Goal: Task Accomplishment & Management: Use online tool/utility

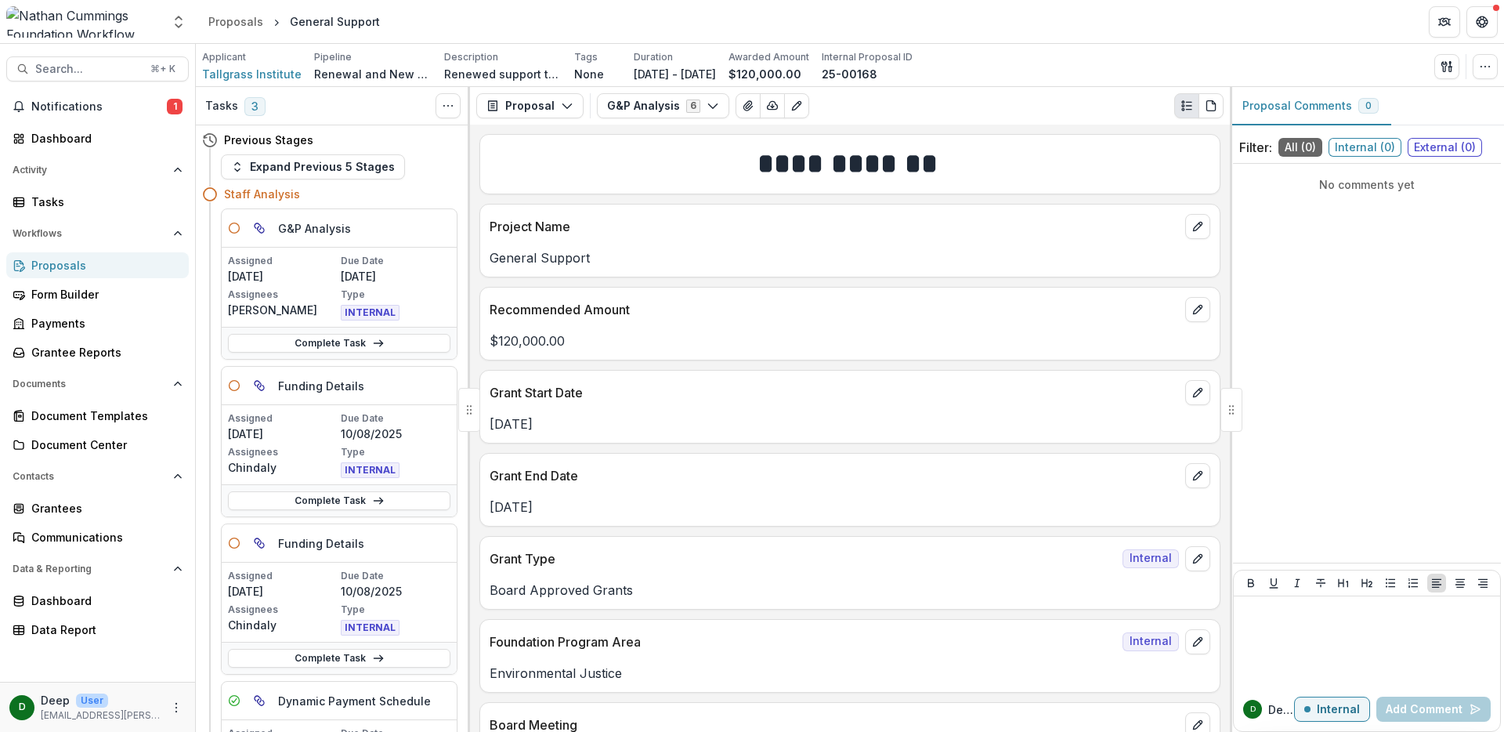
click at [49, 262] on div "Proposals" at bounding box center [103, 265] width 145 height 16
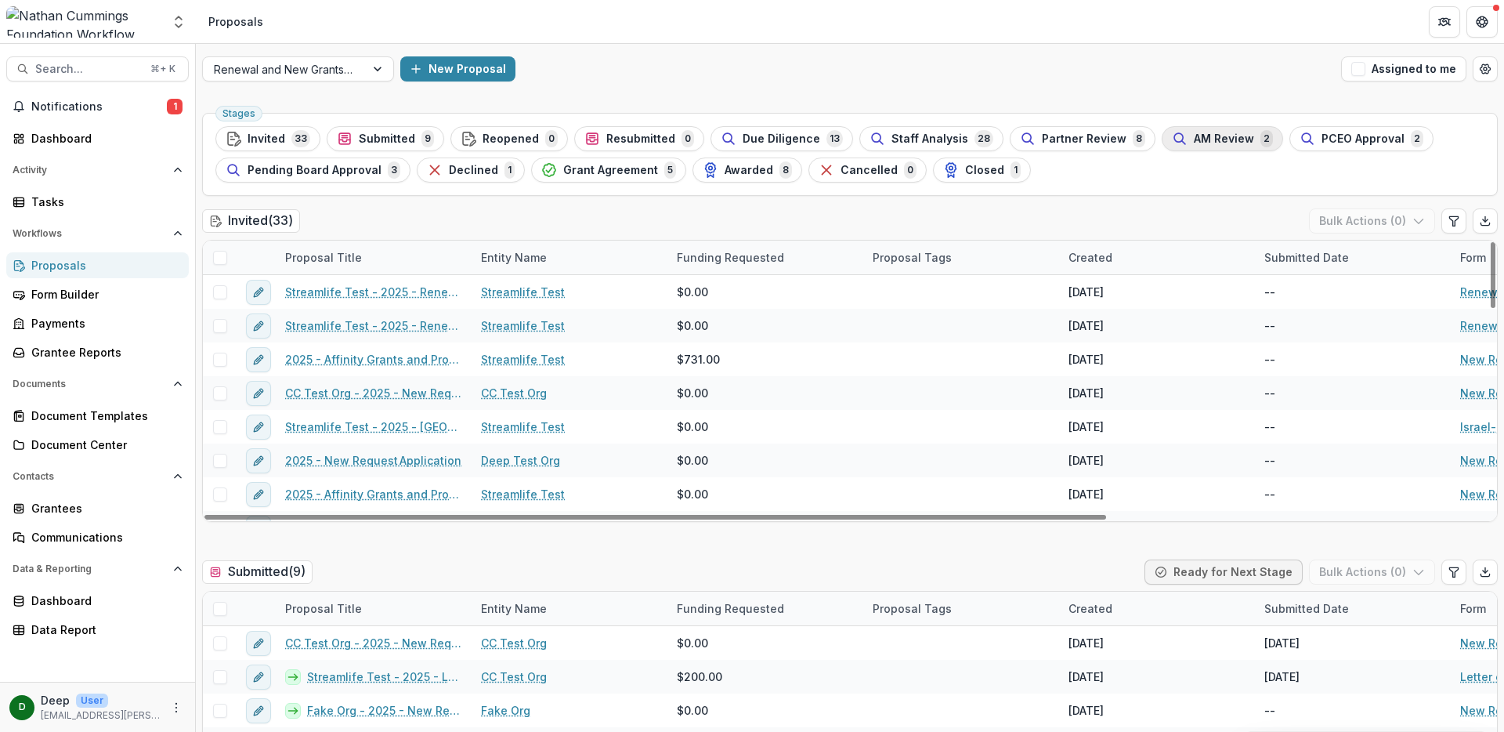
click at [1194, 143] on span "AM Review" at bounding box center [1224, 138] width 60 height 13
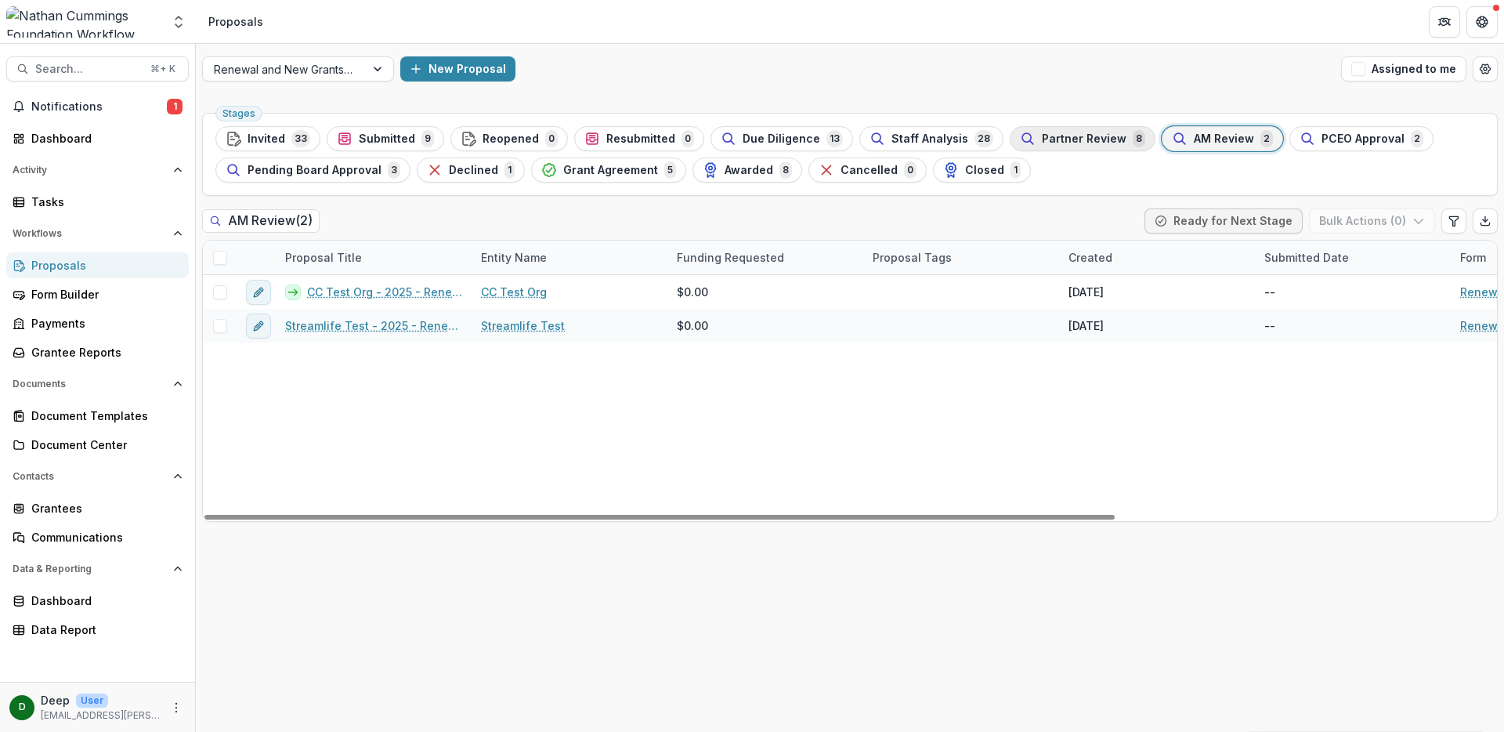
click at [1072, 139] on span "Partner Review" at bounding box center [1084, 138] width 85 height 13
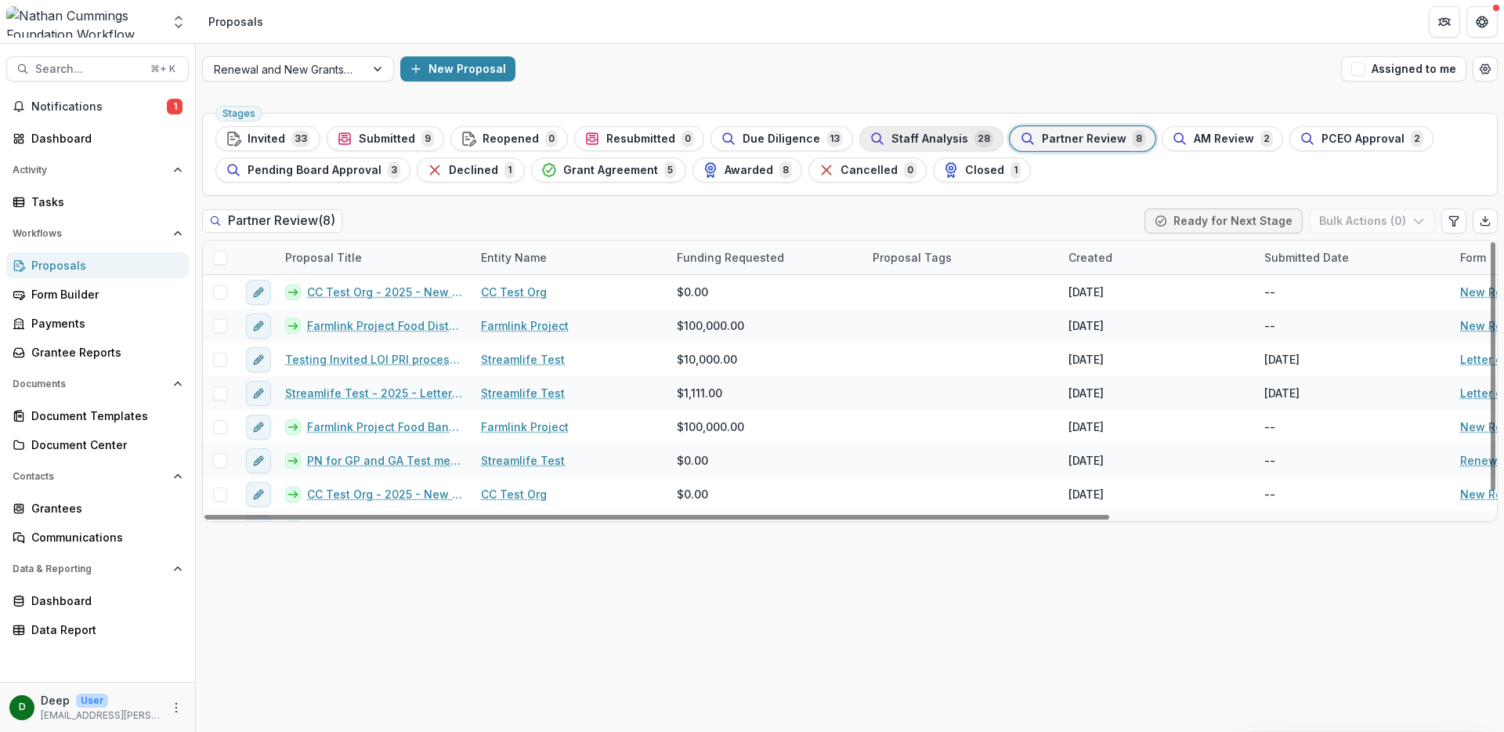
click at [903, 143] on span "Staff Analysis" at bounding box center [929, 138] width 77 height 13
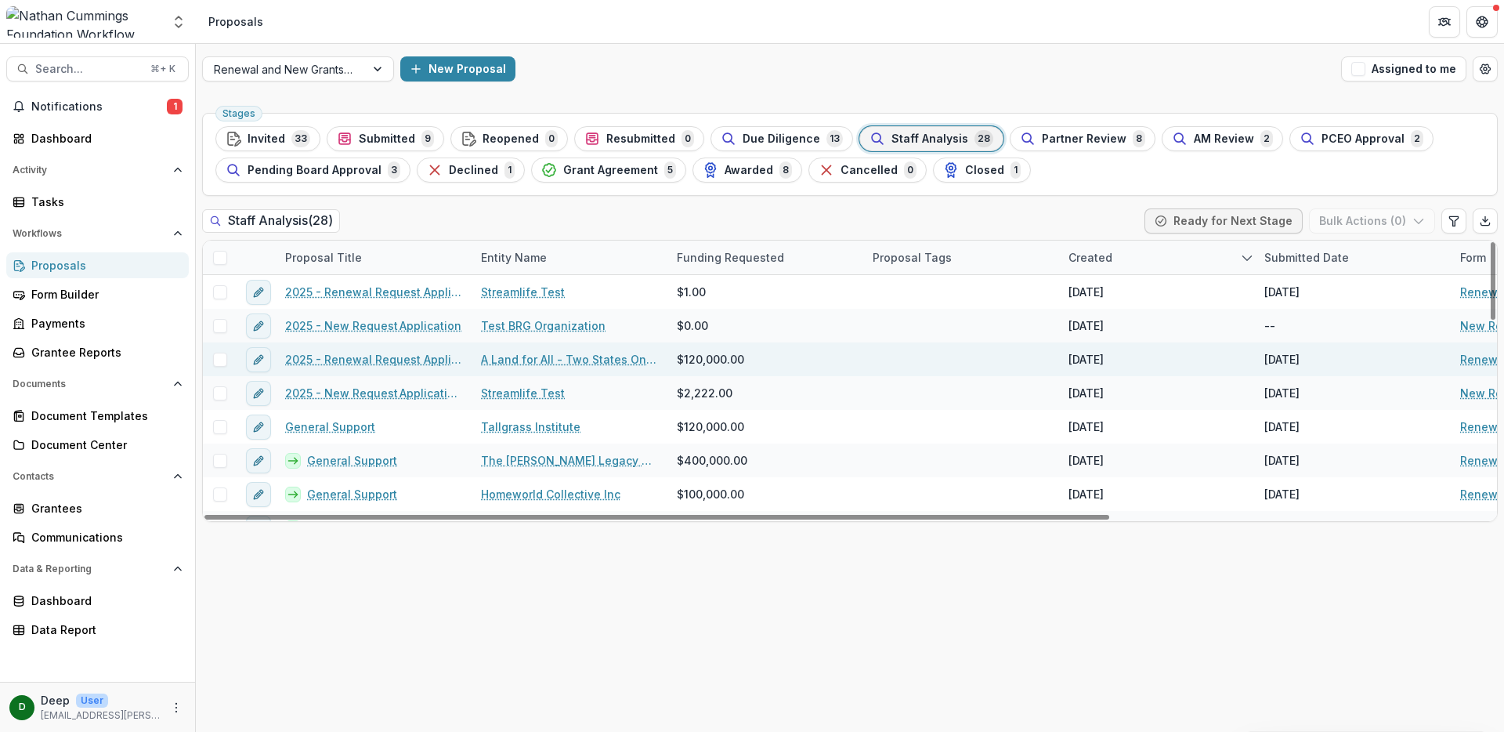
click at [331, 364] on link "2025 - Renewal Request Application" at bounding box center [373, 359] width 177 height 16
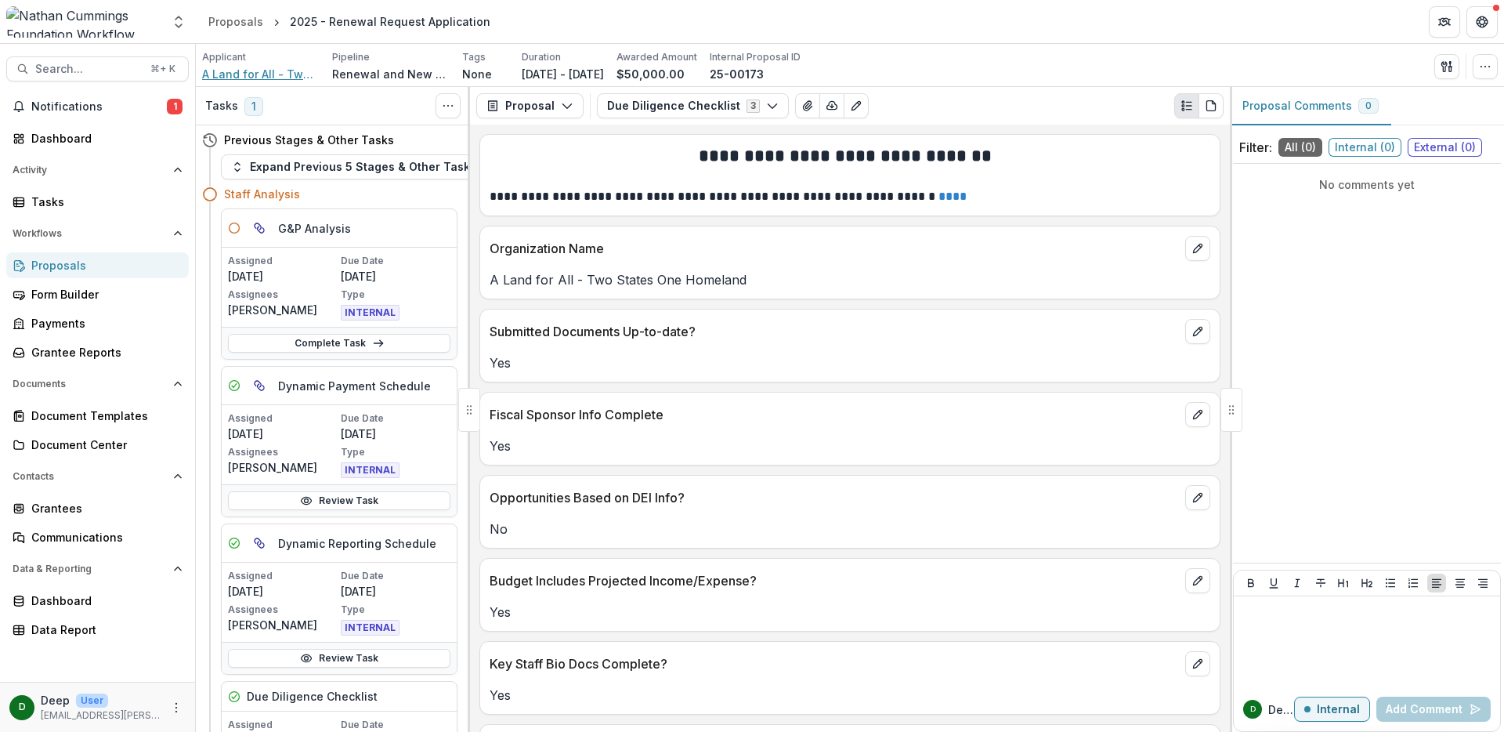
click at [256, 71] on span "A Land for All - Two States One Homeland" at bounding box center [261, 74] width 118 height 16
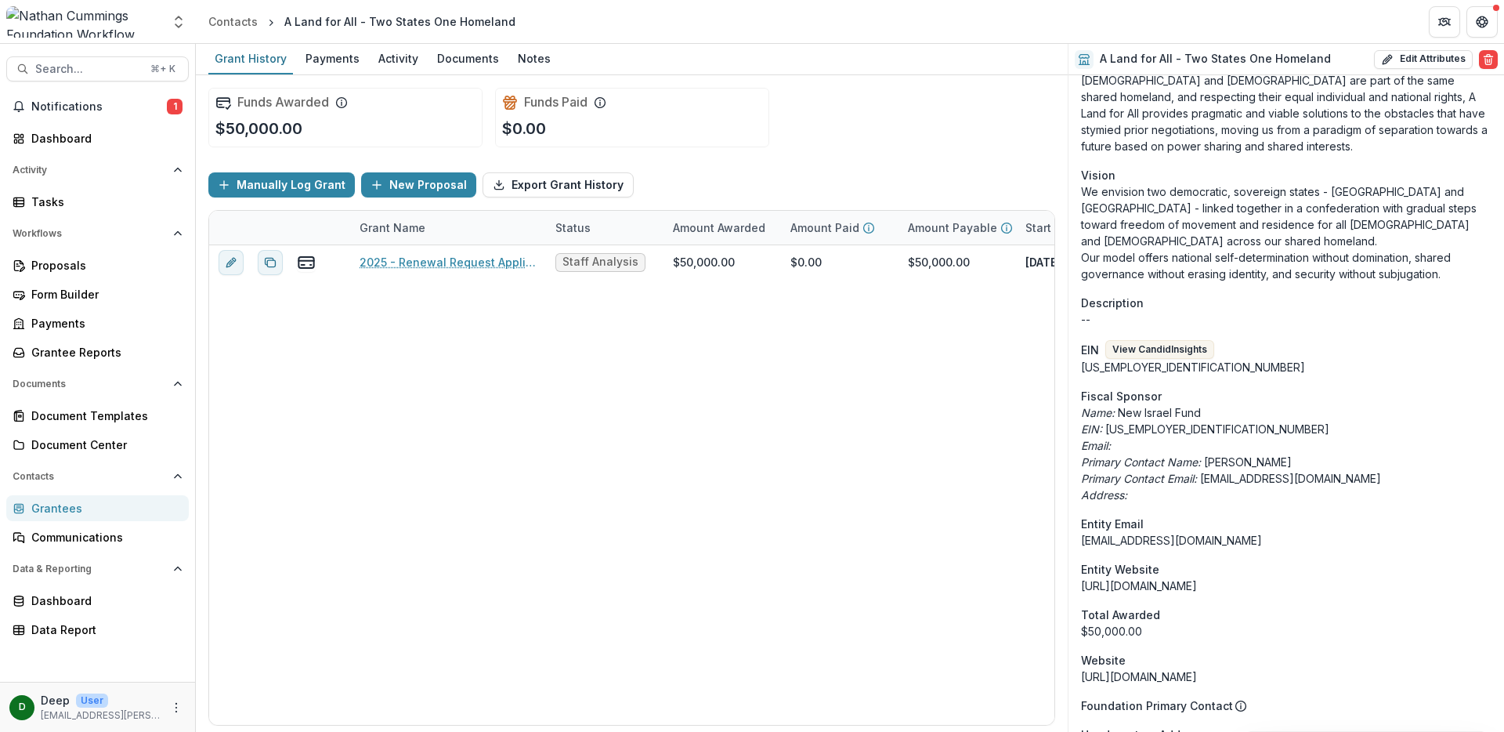
scroll to position [644, 0]
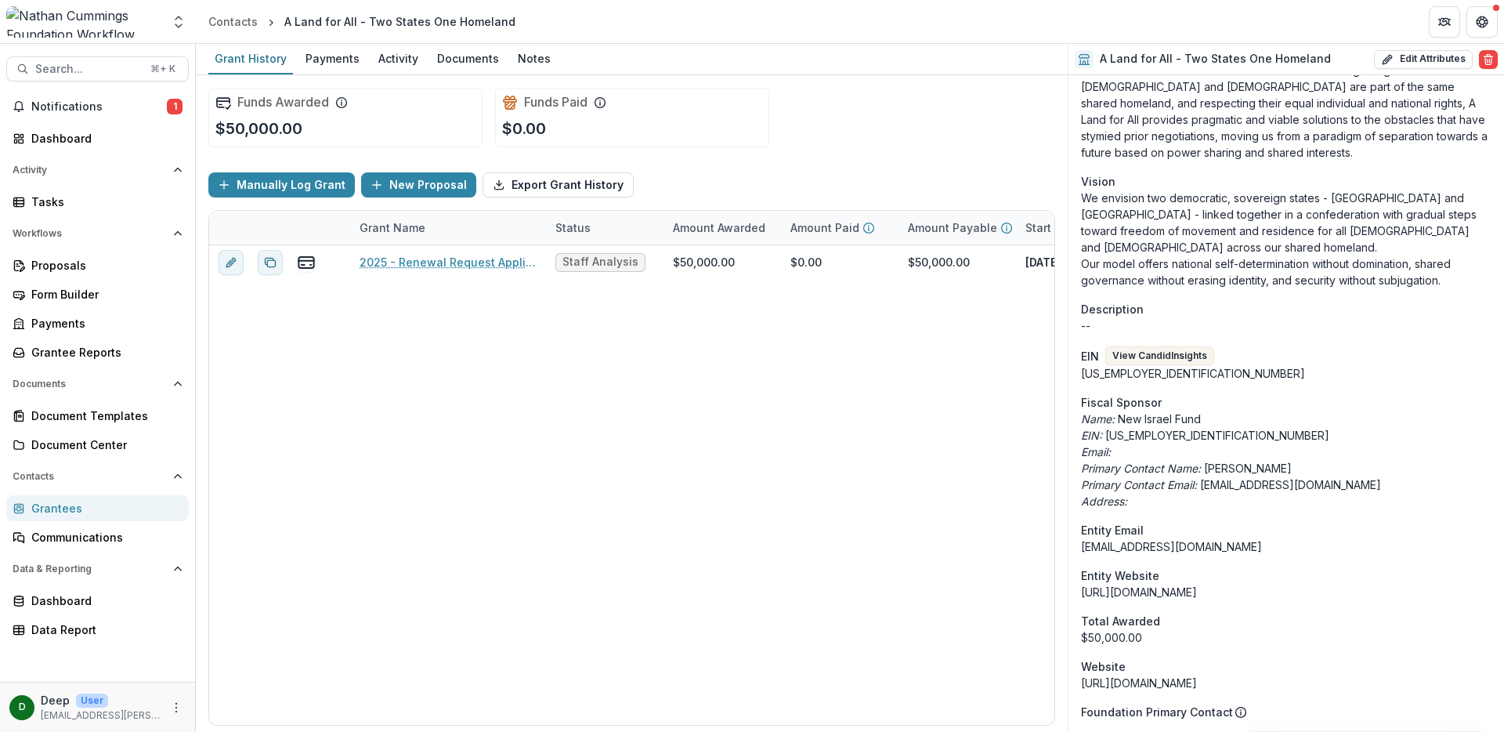
drag, startPoint x: 1207, startPoint y: 434, endPoint x: 1287, endPoint y: 438, distance: 80.0
click at [1287, 460] on p "Primary Contact Name: Ariella Sidelsky" at bounding box center [1286, 468] width 410 height 16
copy p "[PERSON_NAME]"
click at [1020, 392] on div "2025 - Renewal Request Application Staff Analysis $50,000.00 $0.00 $50,000.00 O…" at bounding box center [867, 484] width 1316 height 479
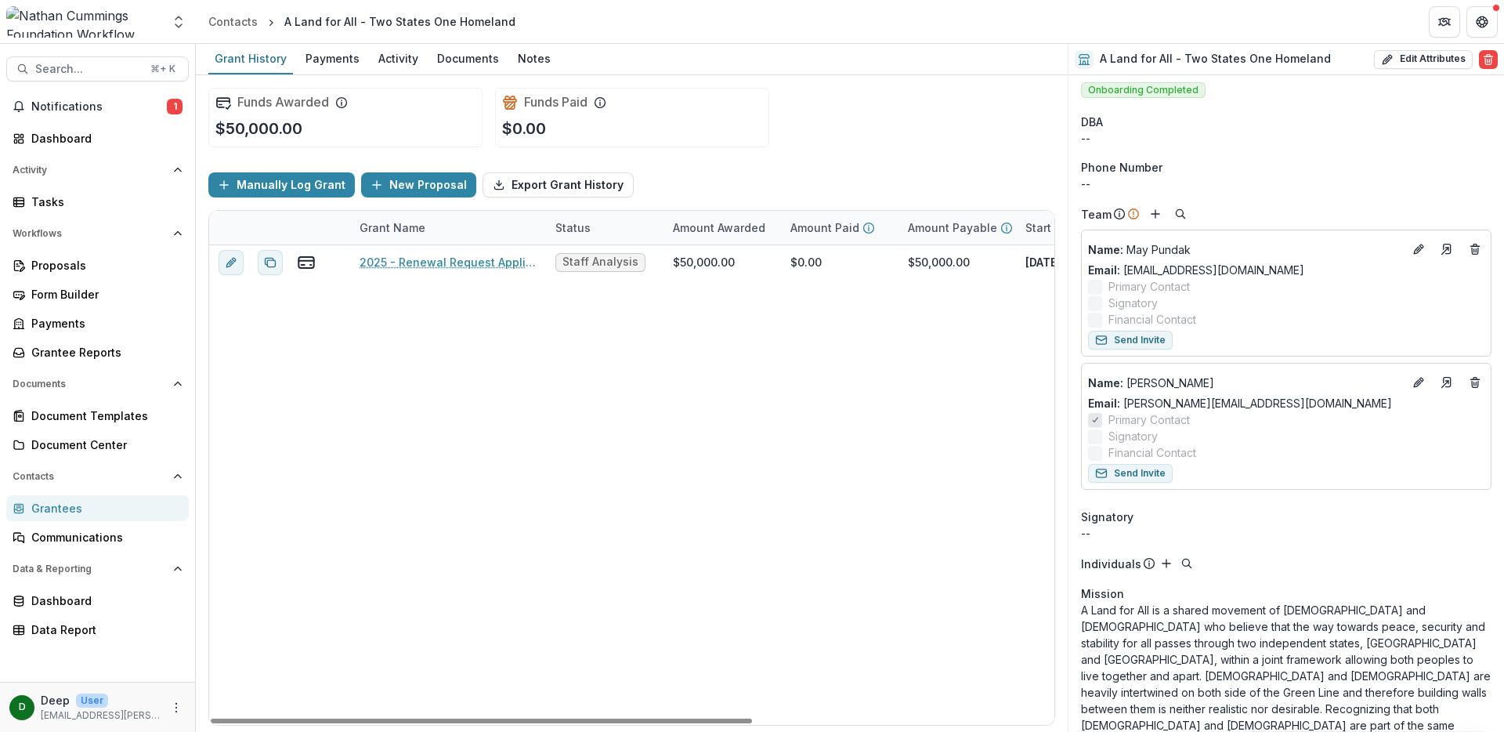
scroll to position [0, 0]
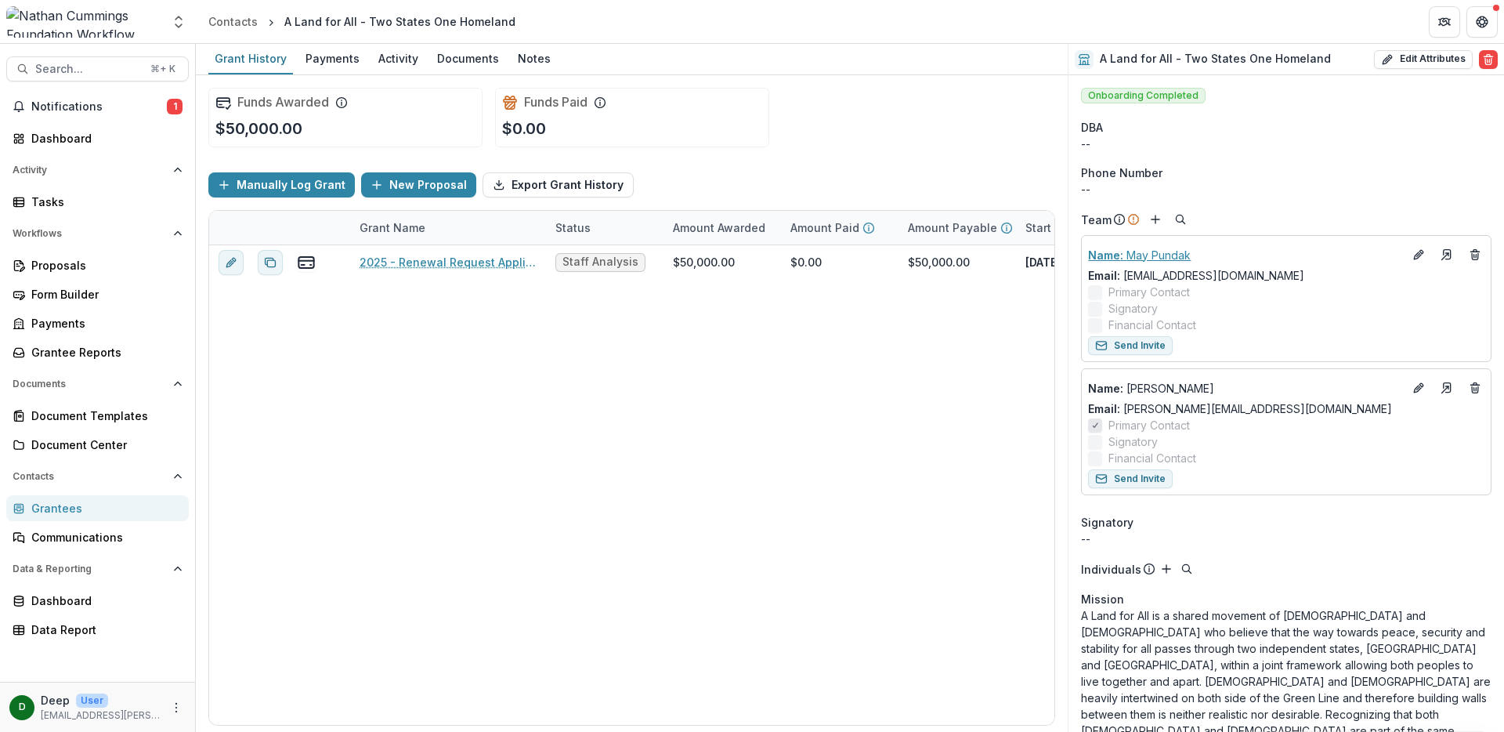
click at [1143, 251] on p "Name : May Pundak" at bounding box center [1245, 255] width 315 height 16
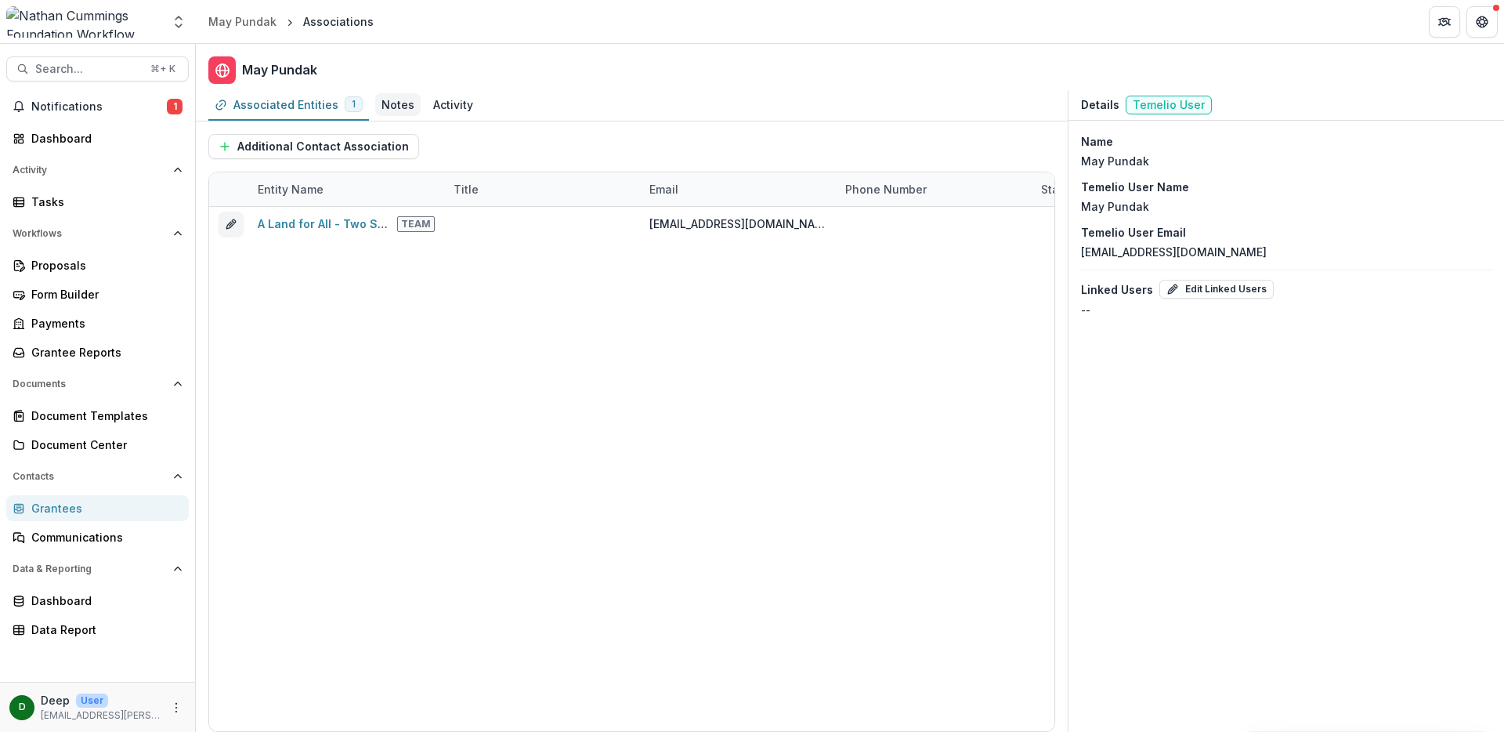
click at [395, 104] on div "Notes" at bounding box center [398, 104] width 33 height 16
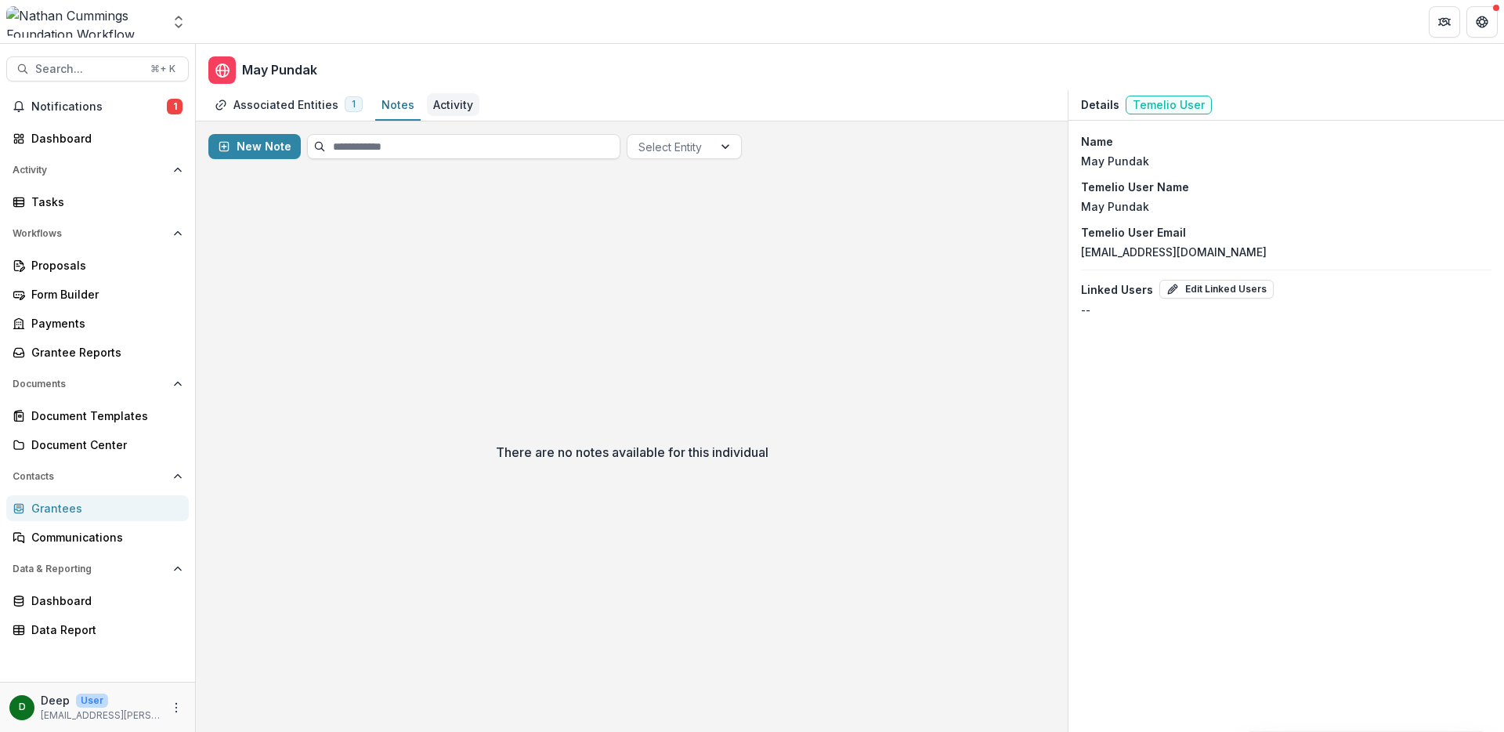
click at [433, 101] on div "Activity" at bounding box center [453, 104] width 40 height 16
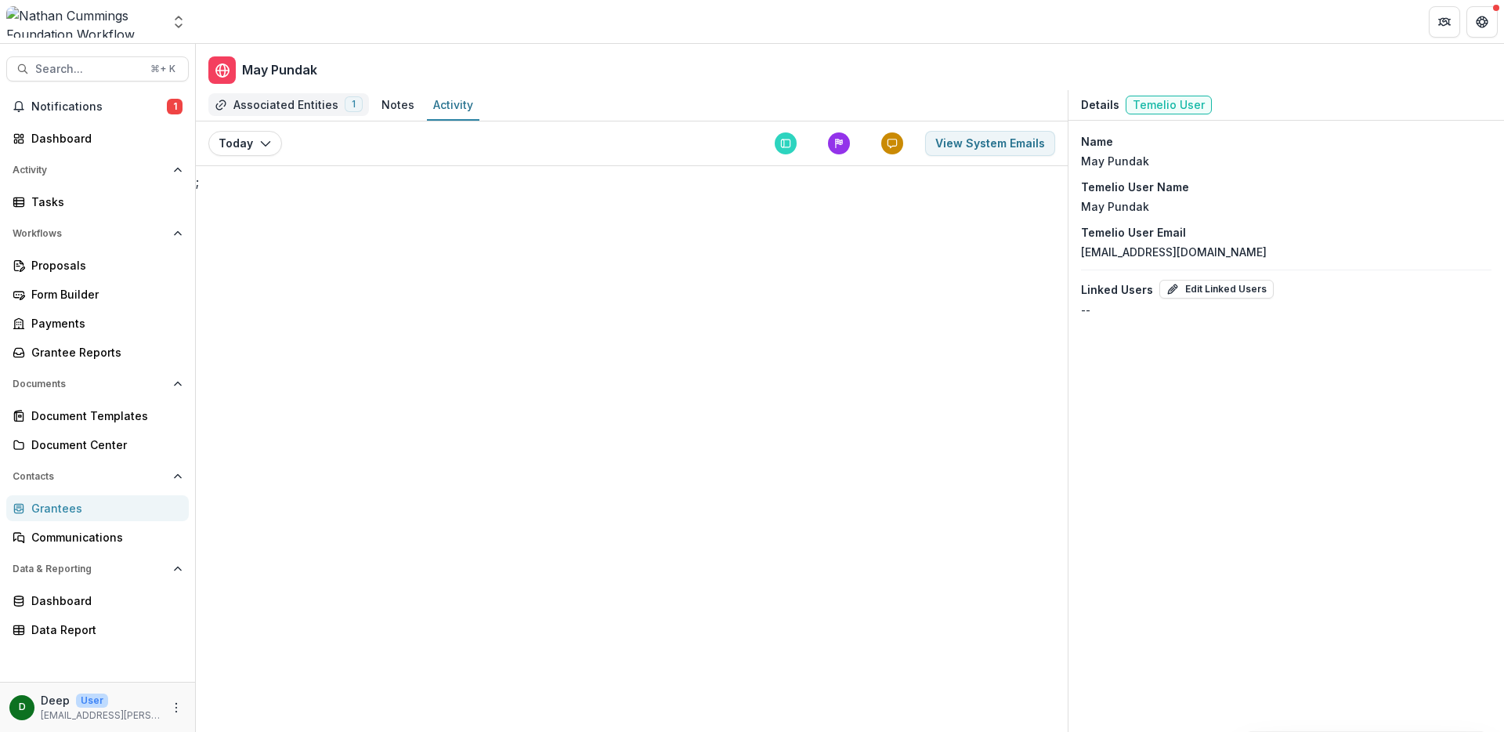
click at [304, 113] on div "Associated Entities 1" at bounding box center [288, 104] width 161 height 23
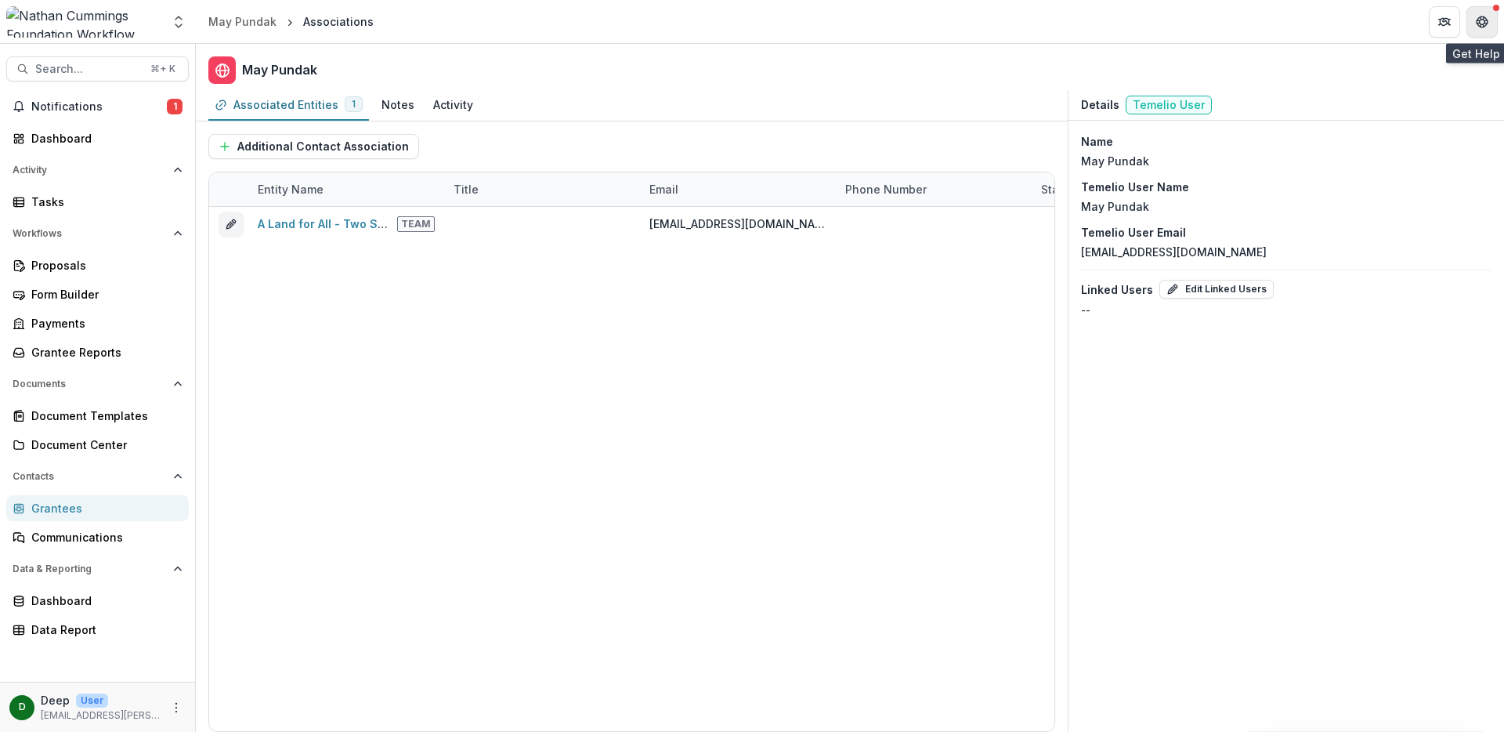
click at [1489, 25] on button "Get Help" at bounding box center [1481, 21] width 31 height 31
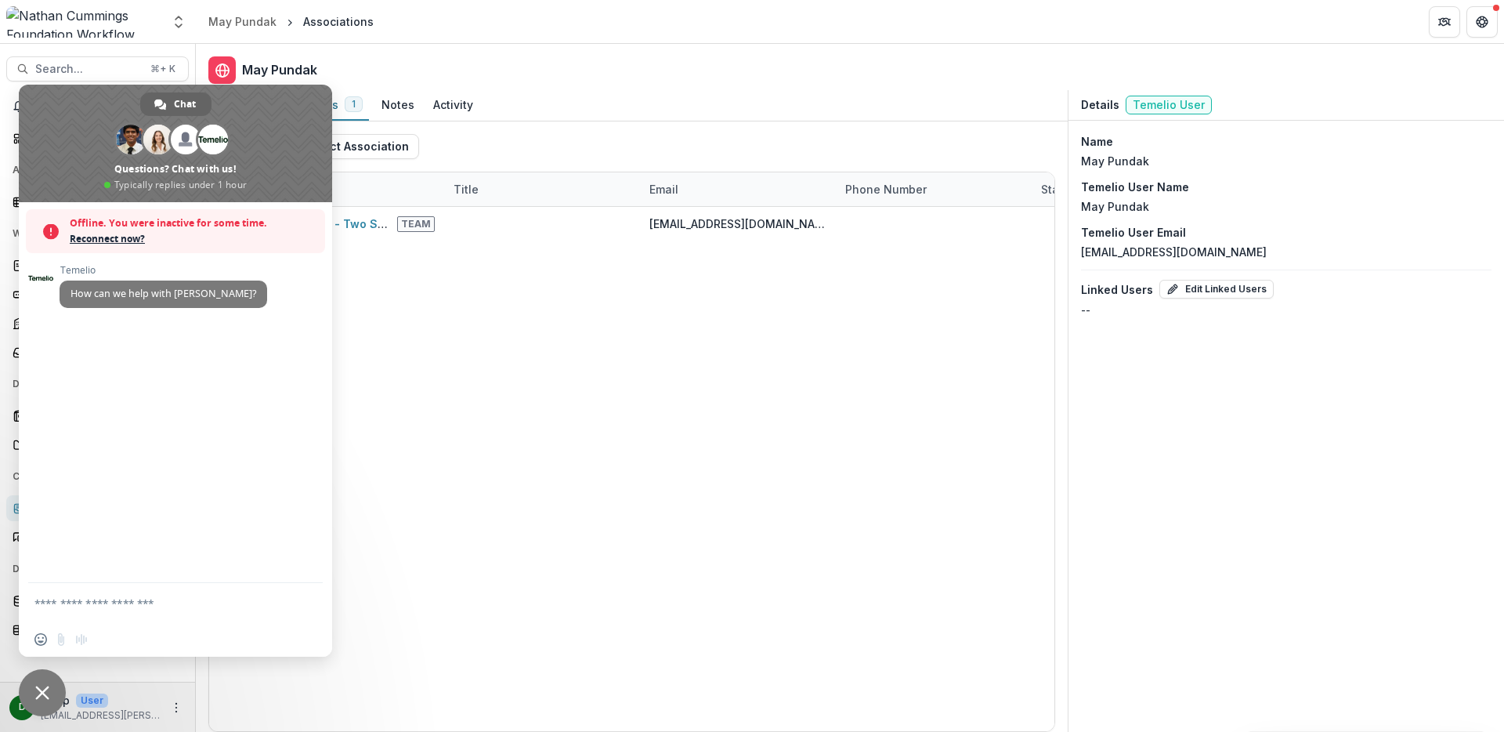
click at [46, 688] on span "Close chat" at bounding box center [42, 692] width 14 height 14
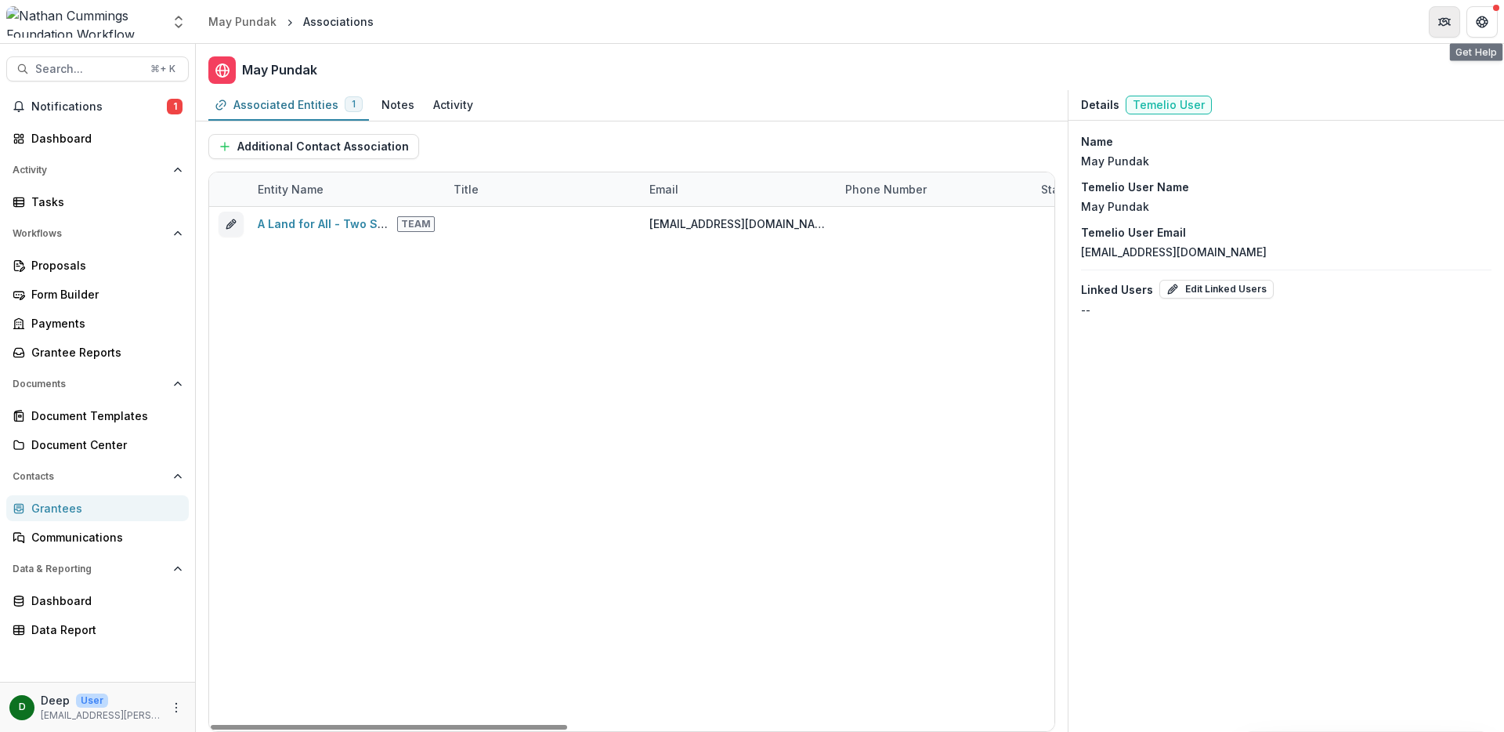
click at [1448, 18] on icon "Partners" at bounding box center [1446, 20] width 6 height 4
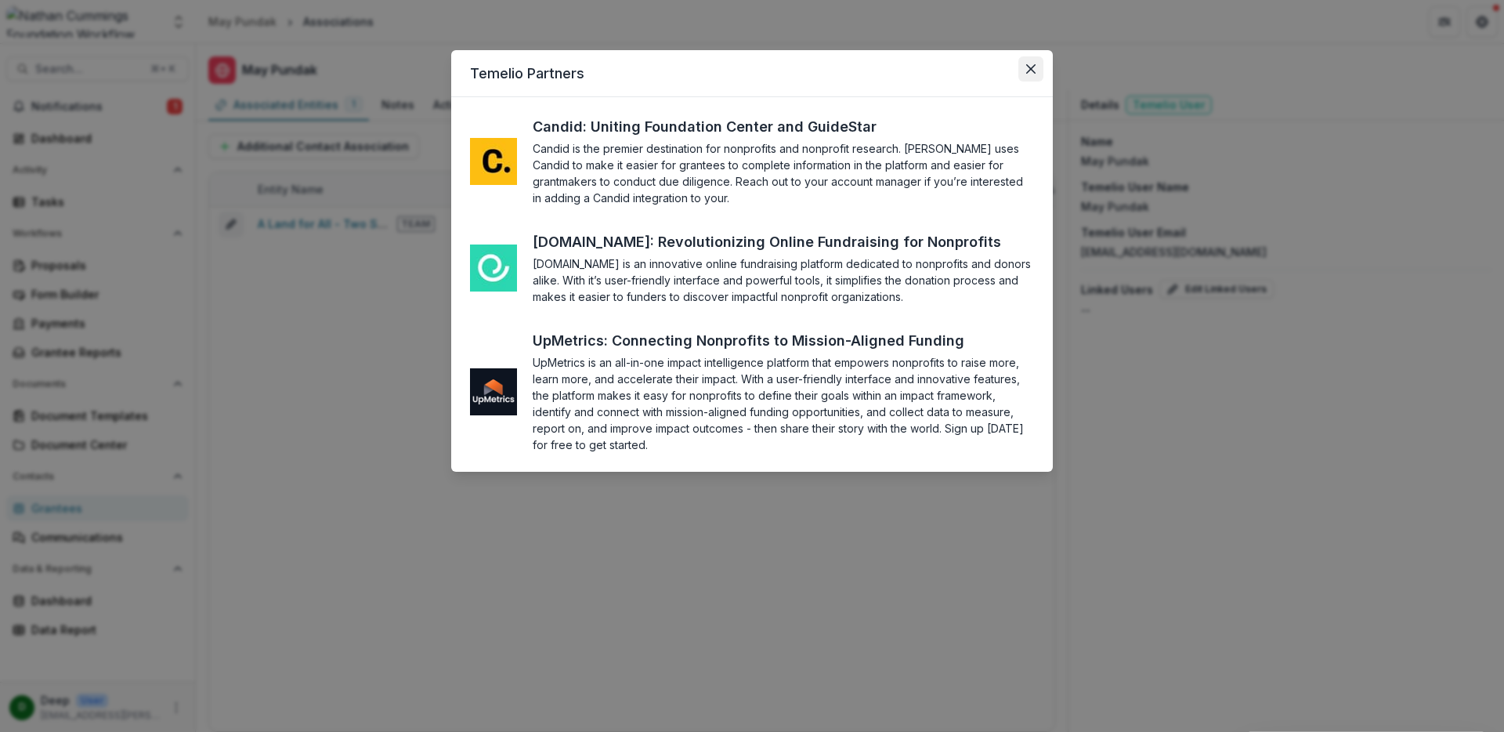
click at [1034, 65] on icon "Close" at bounding box center [1030, 68] width 9 height 9
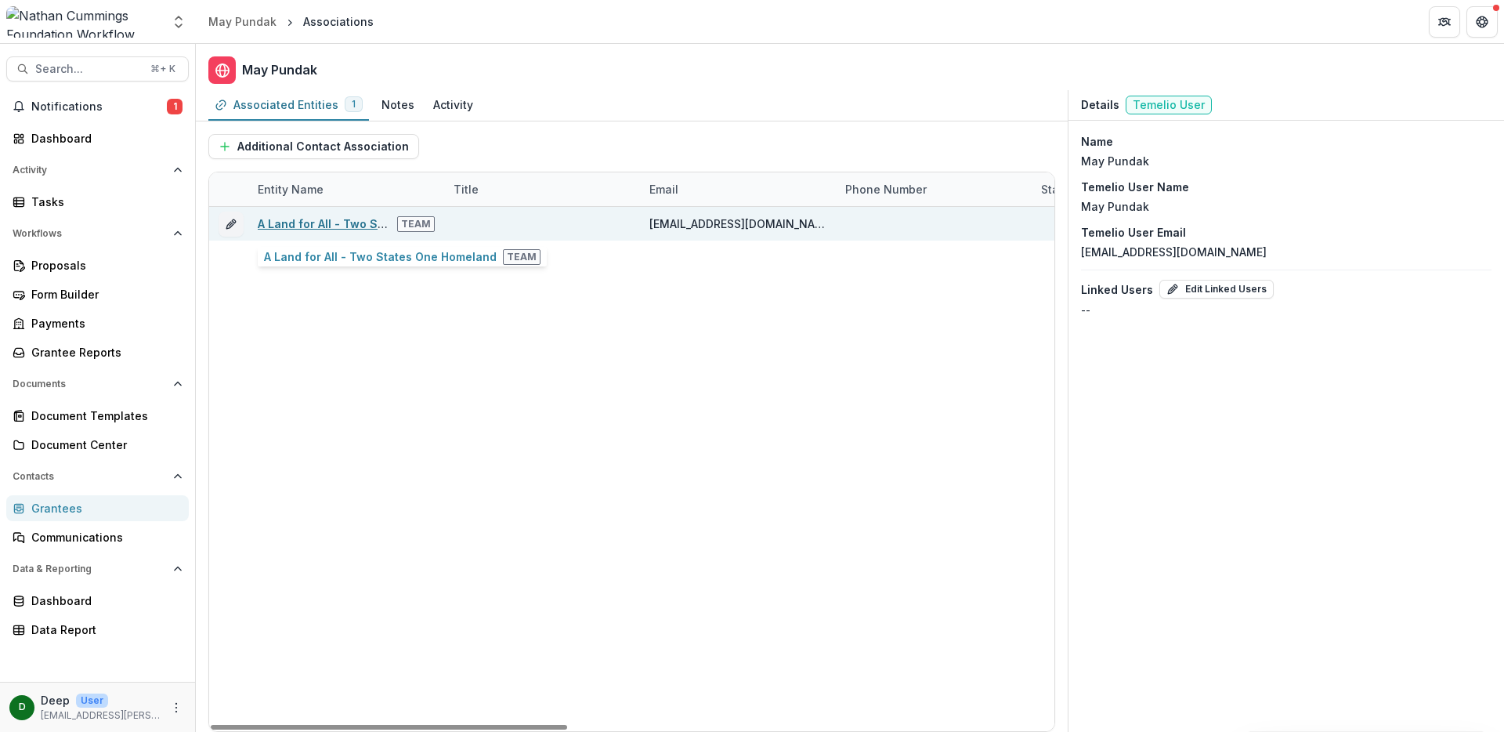
click at [323, 224] on link "A Land for All - Two States One Homeland" at bounding box center [374, 223] width 233 height 13
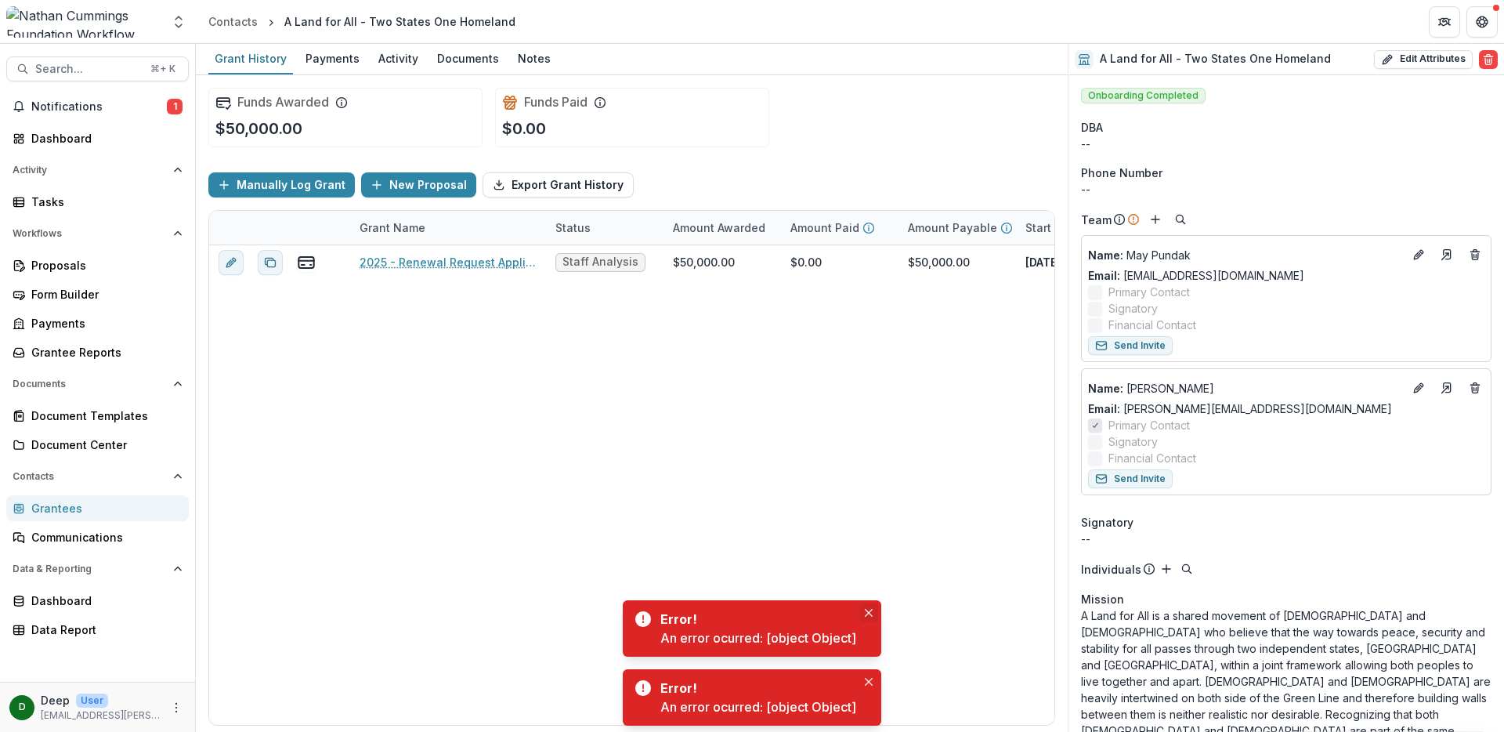
click at [870, 609] on icon "Close" at bounding box center [869, 613] width 8 height 8
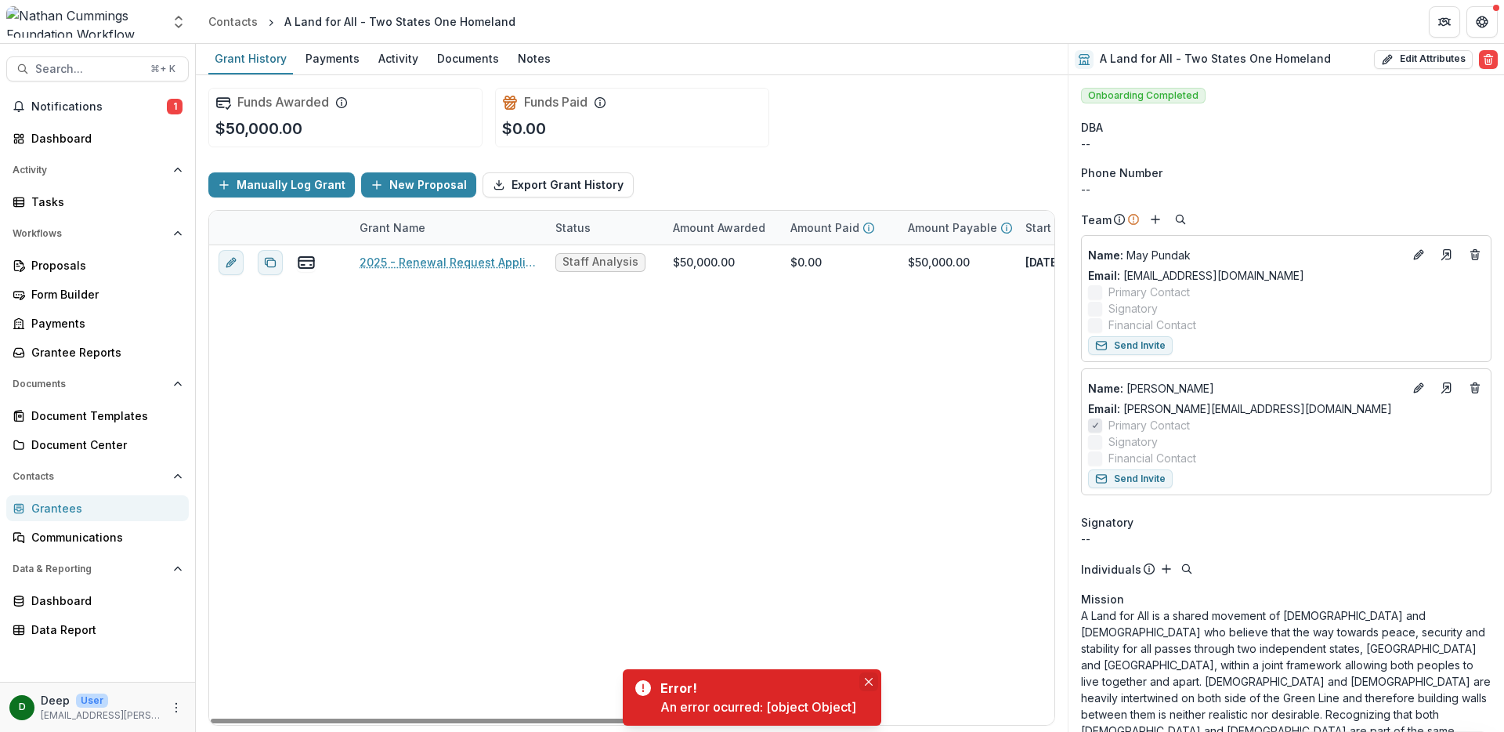
click at [869, 678] on icon "Close" at bounding box center [869, 682] width 8 height 8
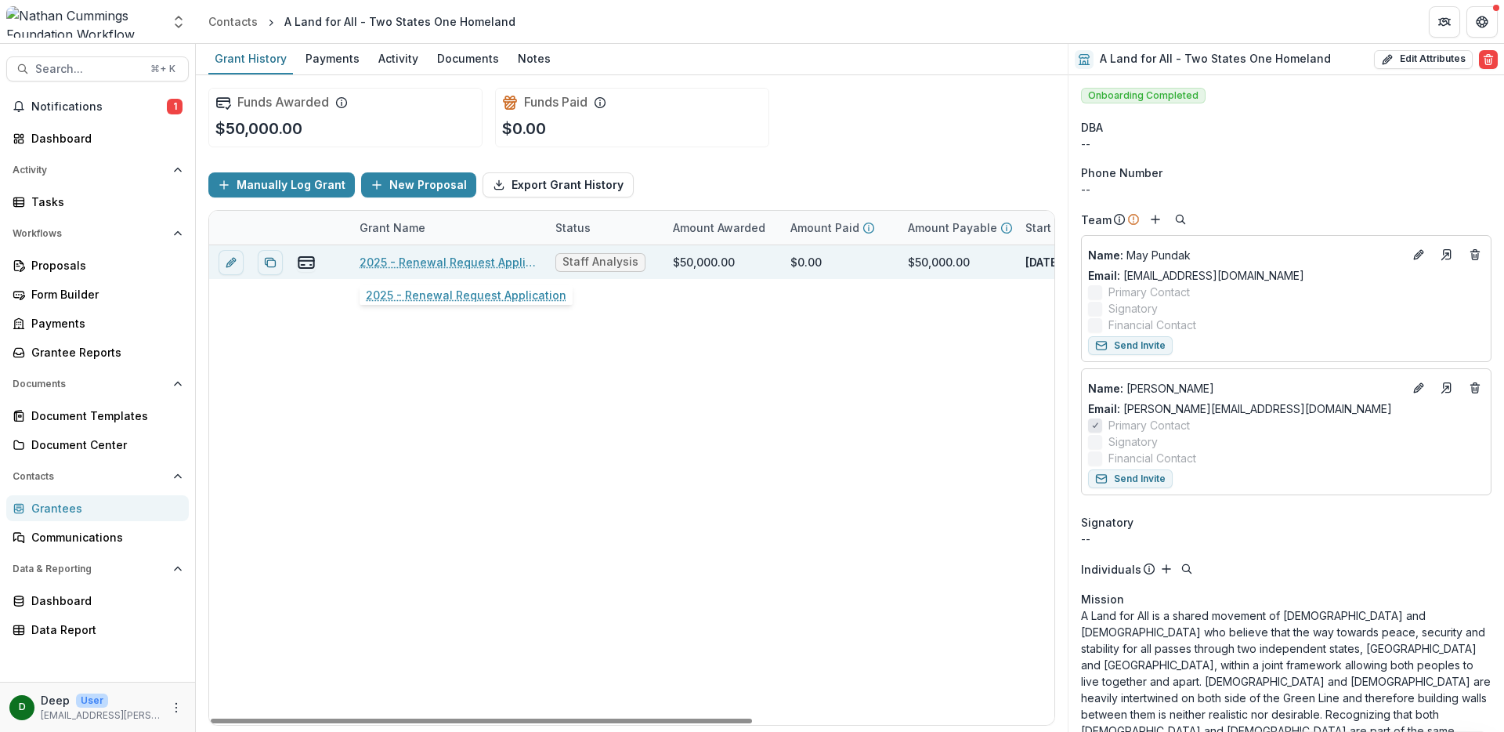
click at [437, 256] on link "2025 - Renewal Request Application" at bounding box center [448, 262] width 177 height 16
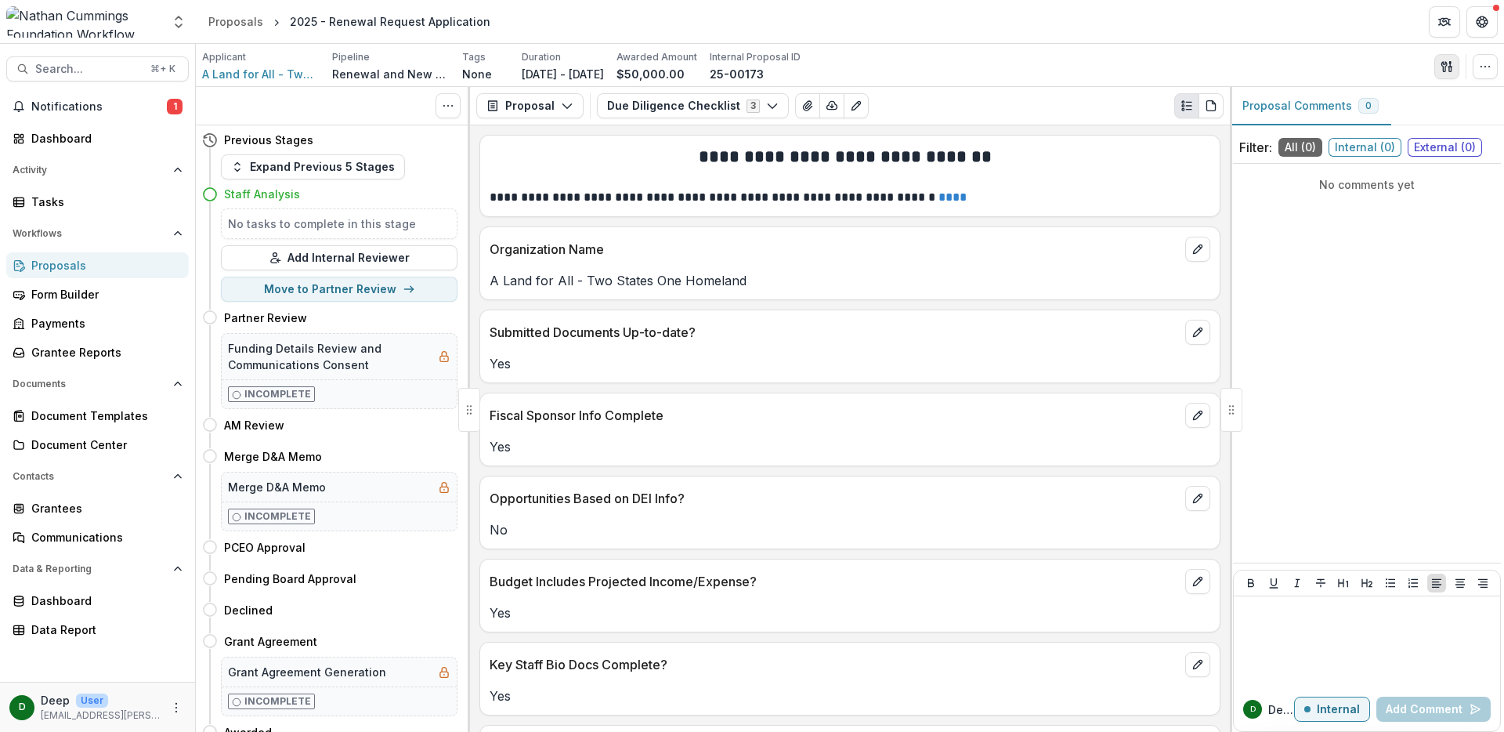
click at [1448, 71] on icon "button" at bounding box center [1447, 66] width 13 height 13
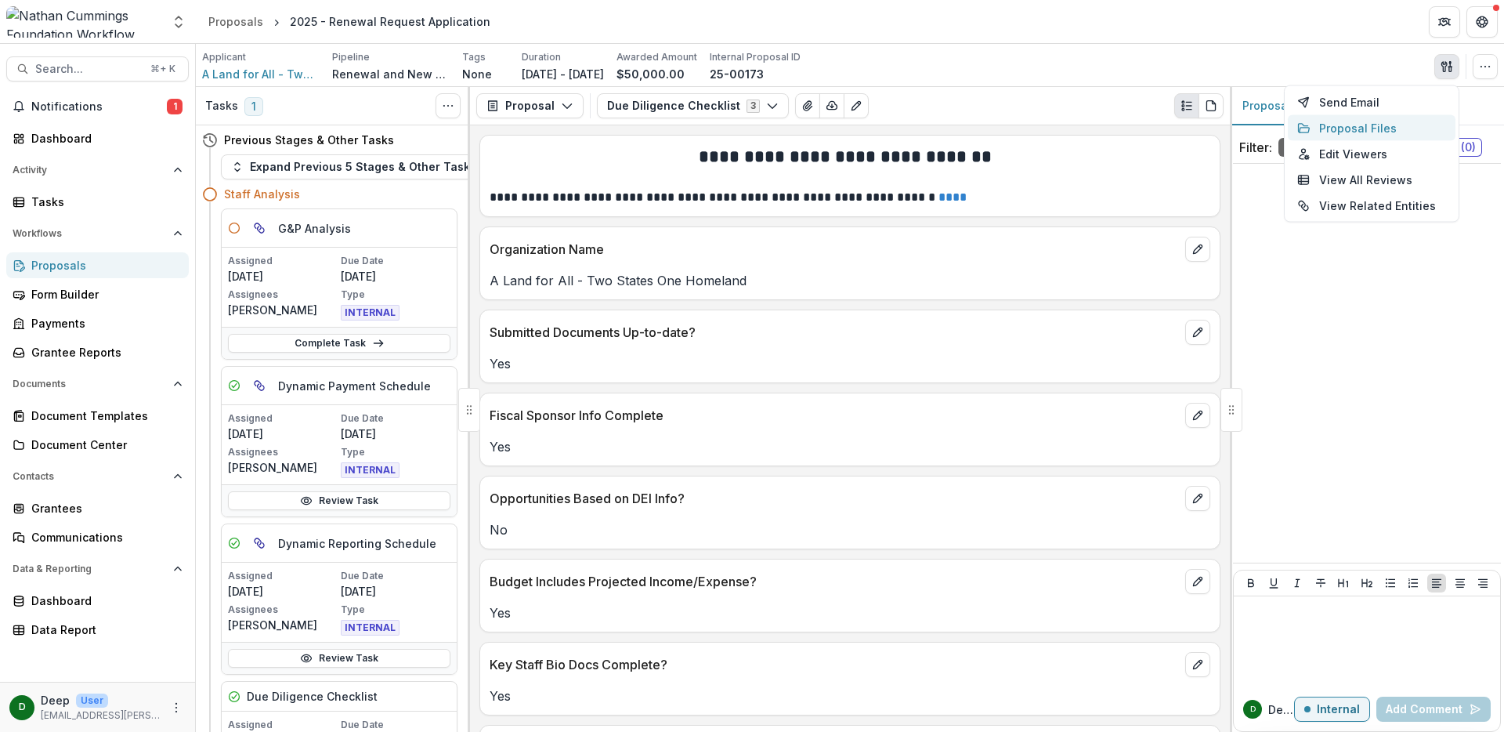
click at [1363, 124] on button "Proposal Files" at bounding box center [1372, 128] width 168 height 26
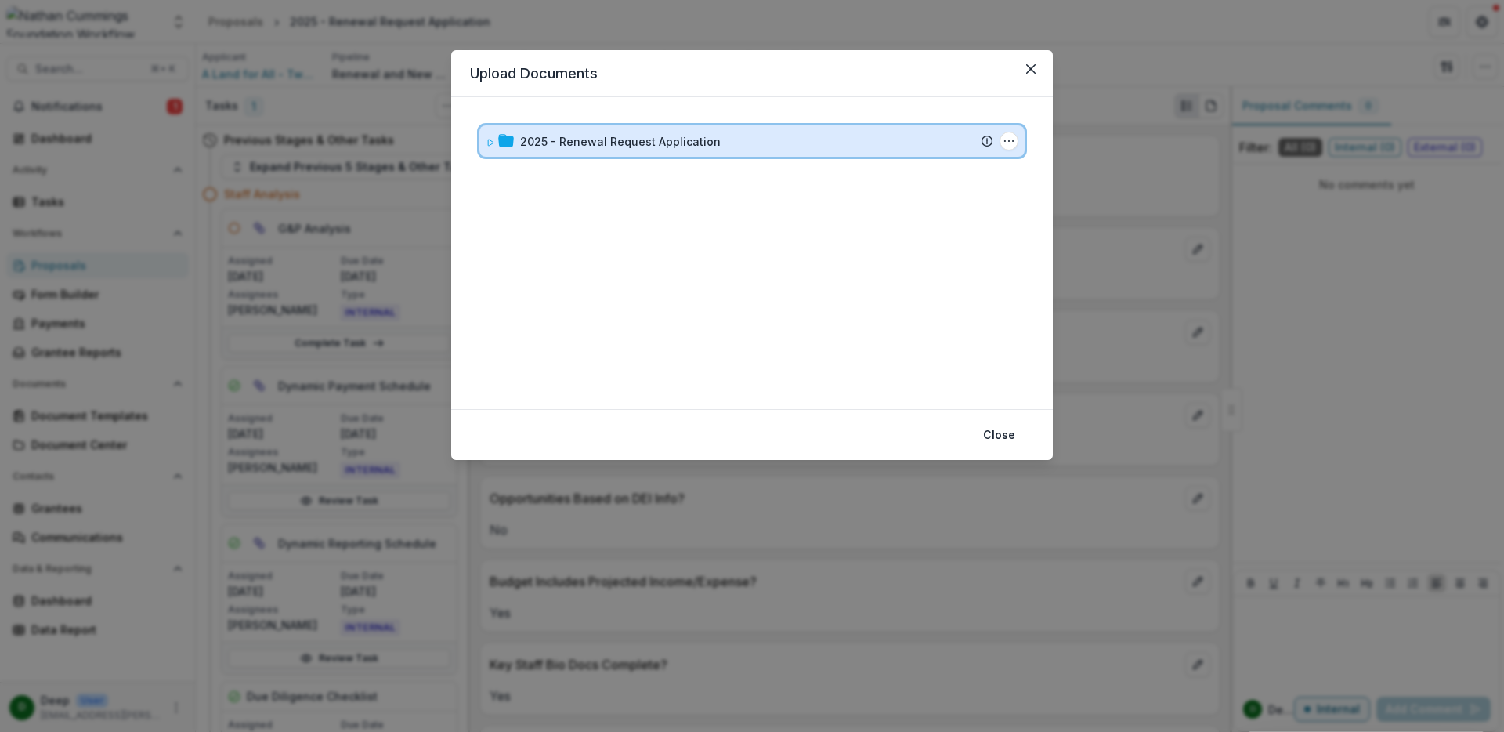
click at [488, 139] on icon at bounding box center [490, 142] width 5 height 6
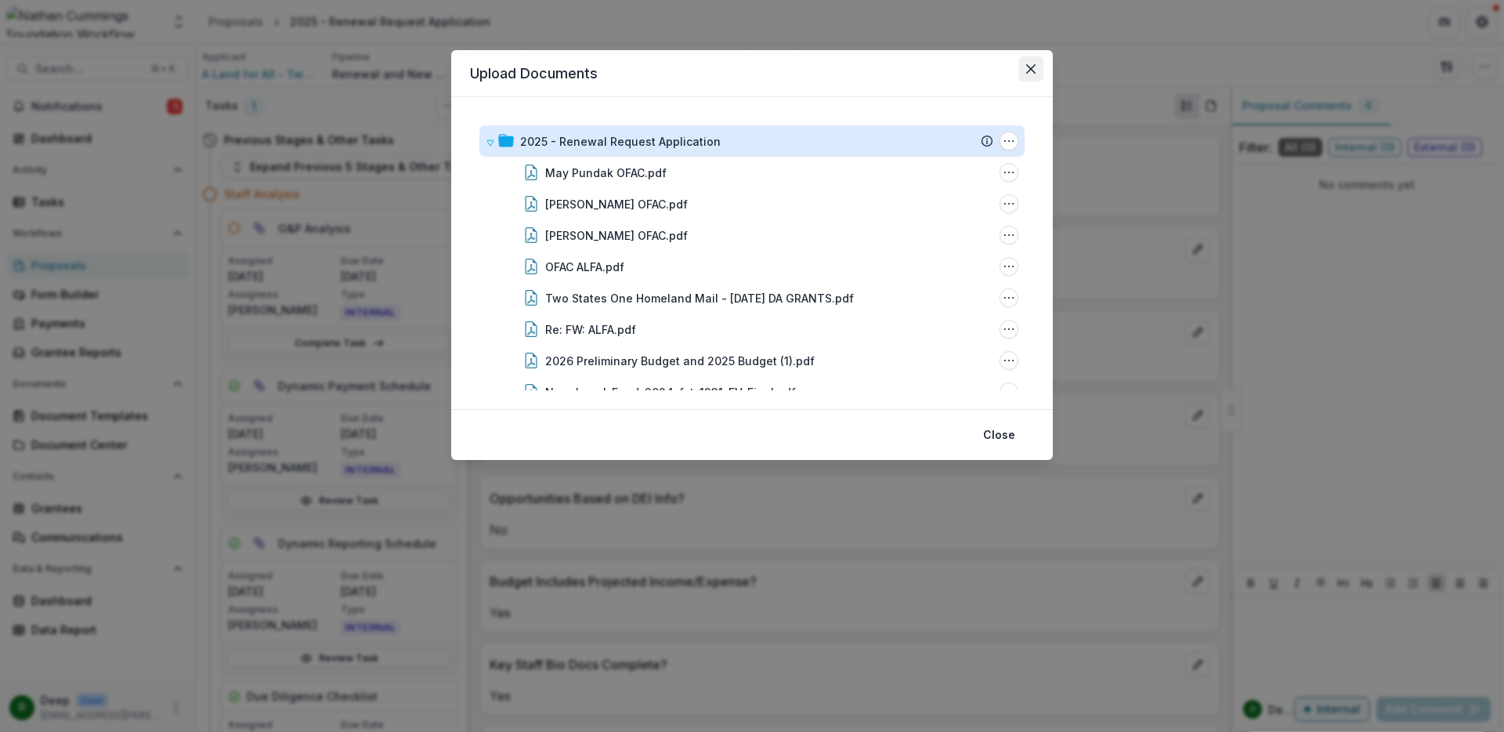
click at [1030, 70] on icon "Close" at bounding box center [1030, 68] width 9 height 9
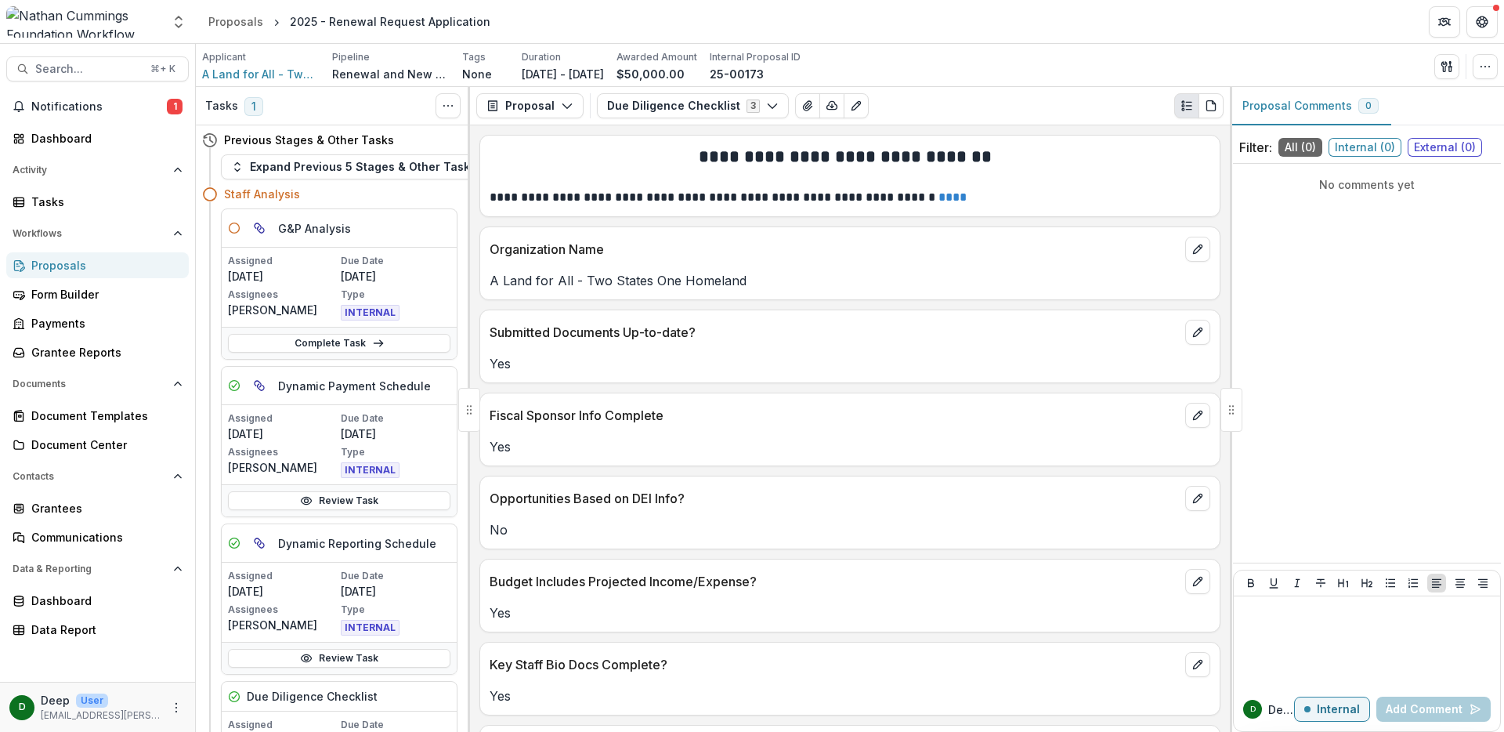
click at [96, 268] on div "Proposals" at bounding box center [103, 265] width 145 height 16
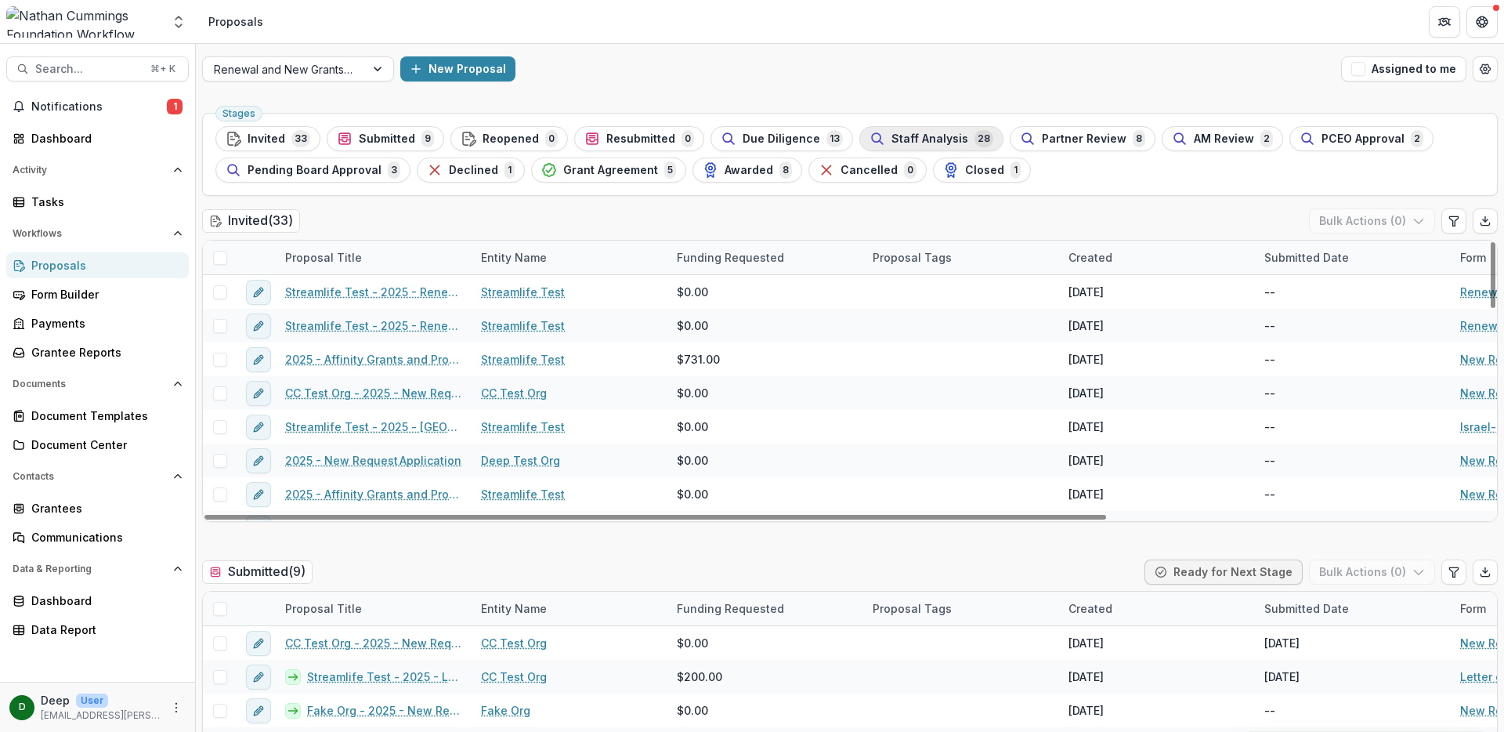
click at [904, 136] on span "Staff Analysis" at bounding box center [929, 138] width 77 height 13
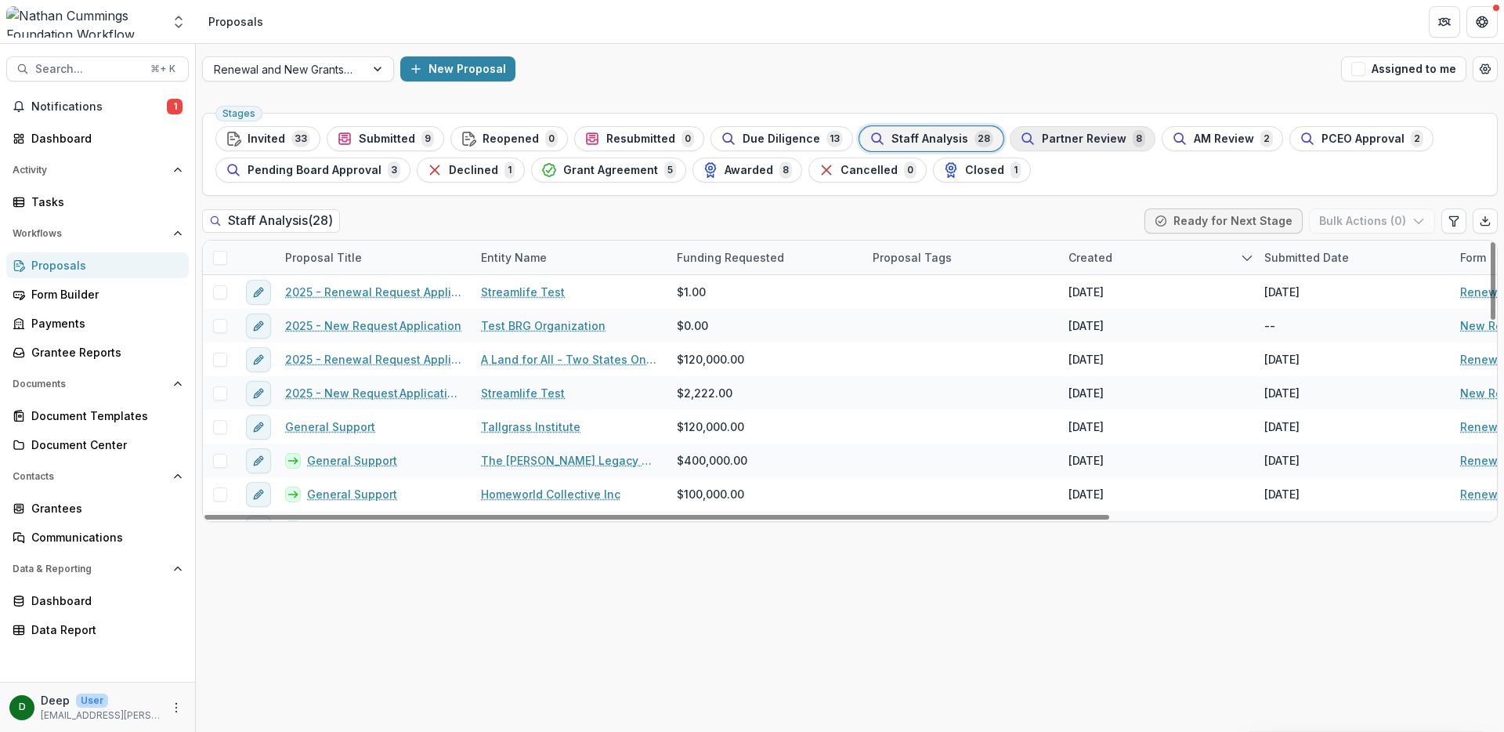
click at [1080, 139] on span "Partner Review" at bounding box center [1084, 138] width 85 height 13
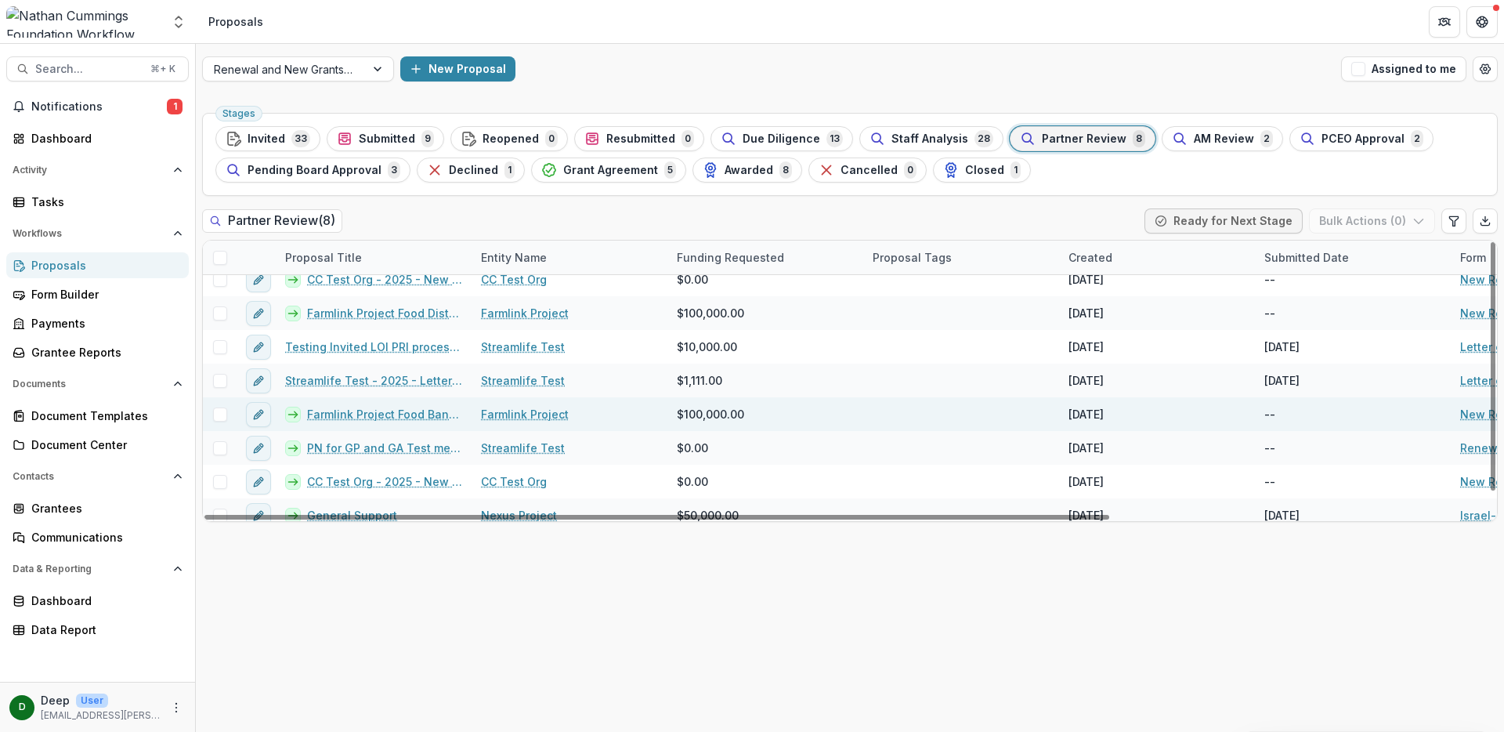
scroll to position [24, 0]
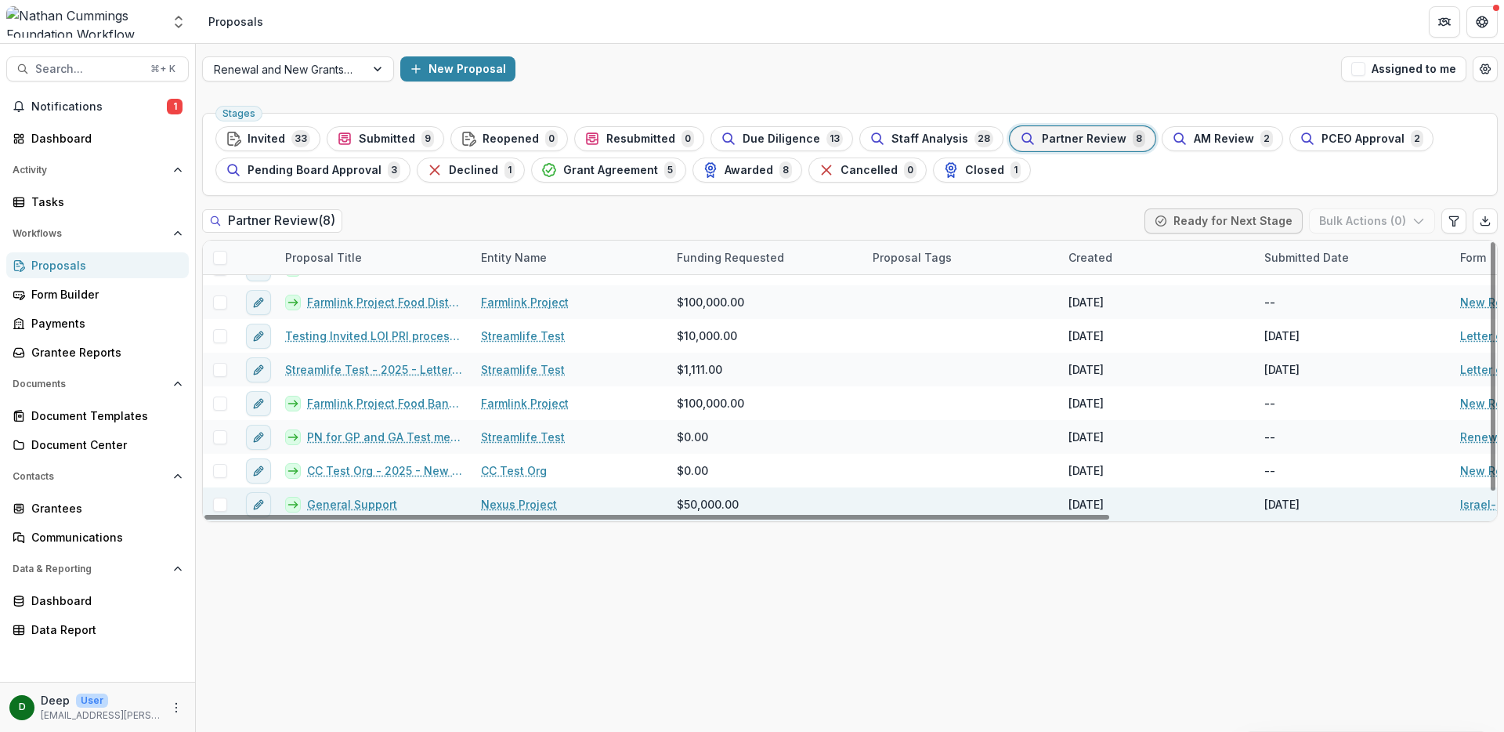
click at [374, 504] on link "General Support" at bounding box center [352, 504] width 90 height 16
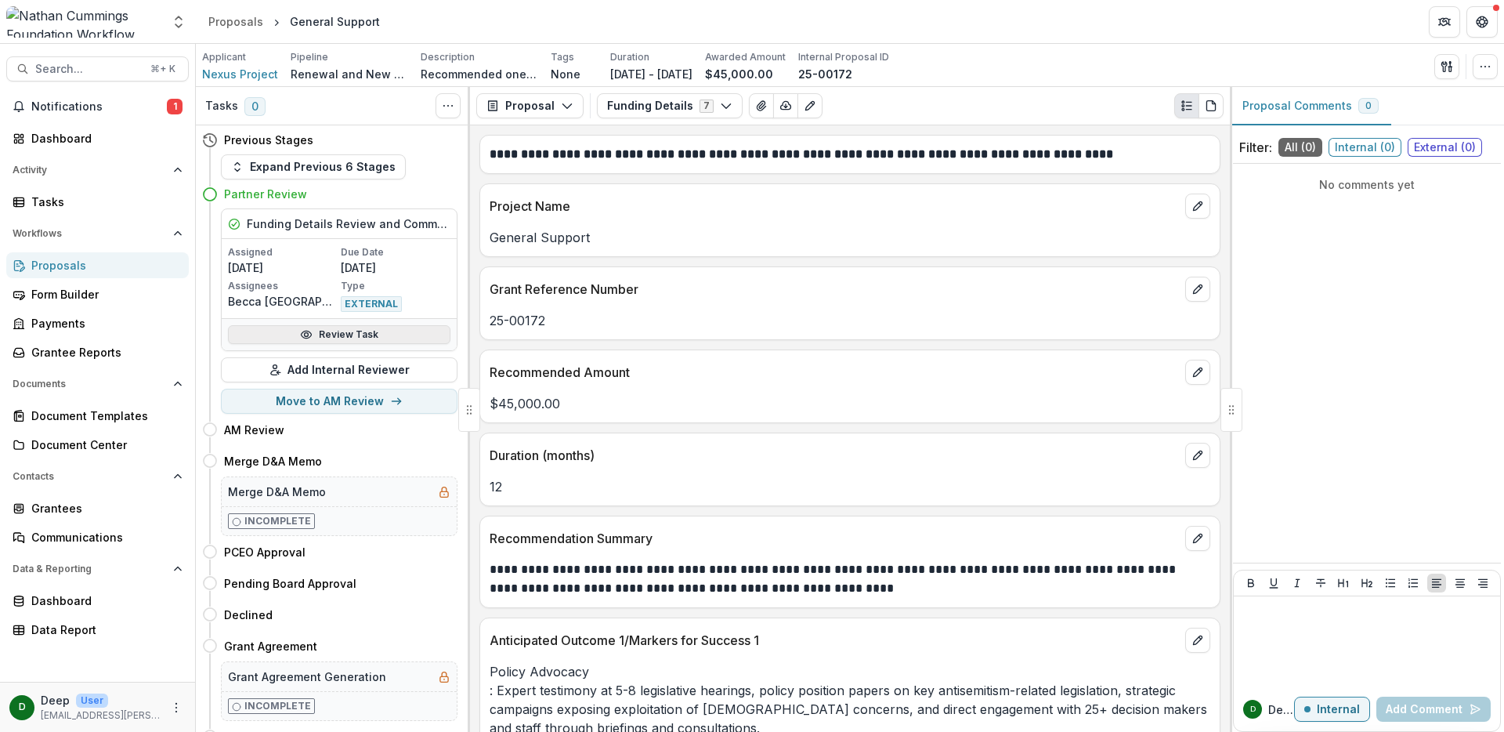
click at [364, 331] on link "Review Task" at bounding box center [339, 334] width 222 height 19
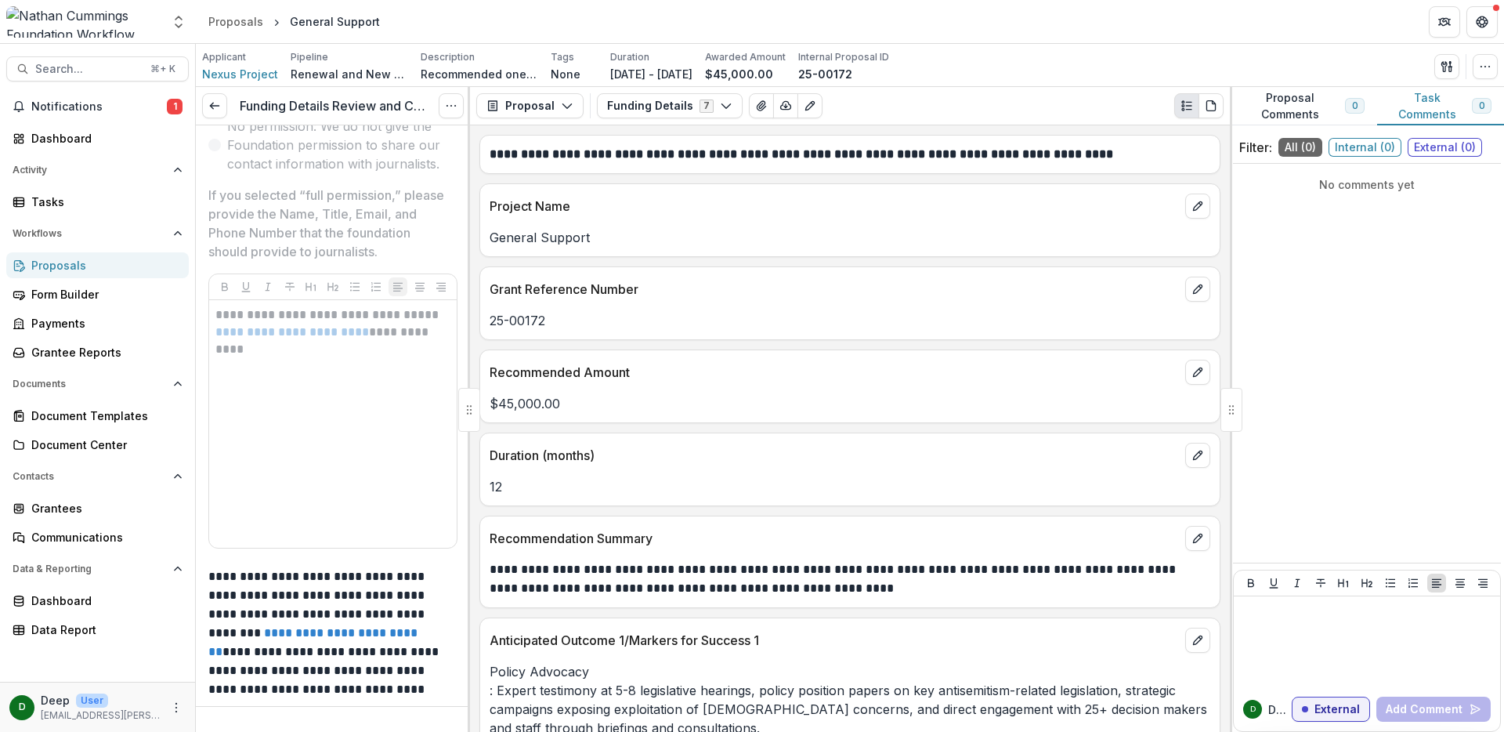
scroll to position [3314, 0]
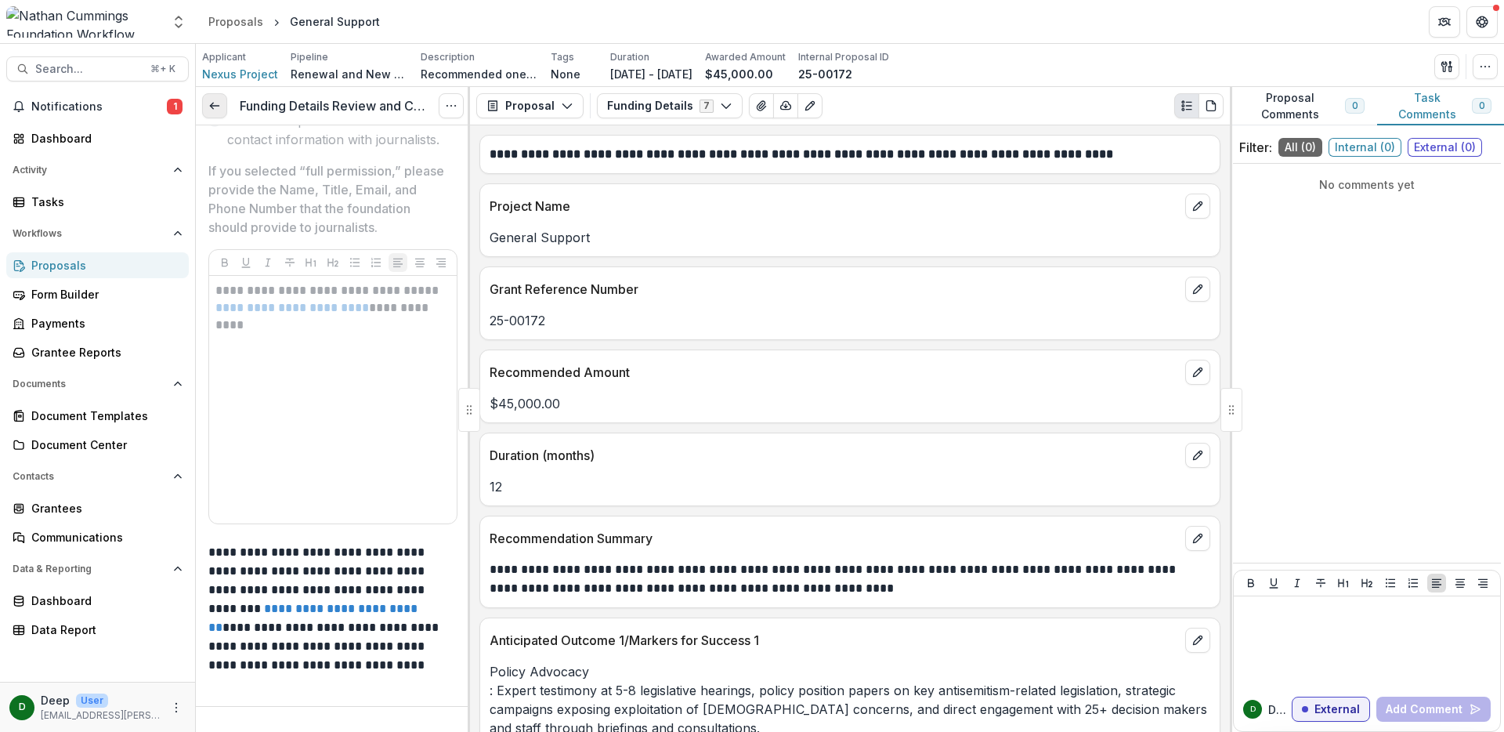
click at [215, 108] on icon at bounding box center [214, 105] width 13 height 13
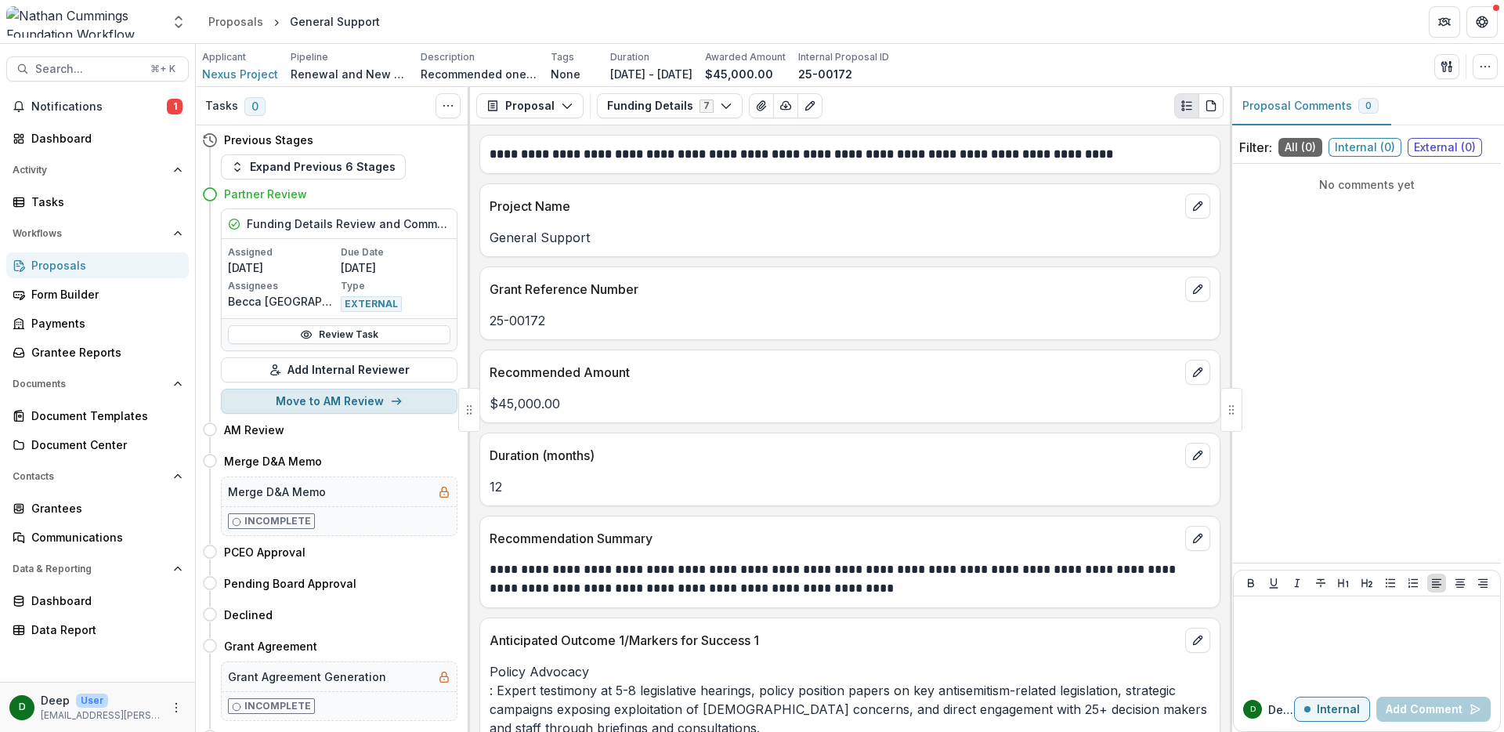
click at [365, 398] on button "Move to AM Review" at bounding box center [339, 401] width 237 height 25
select select "*********"
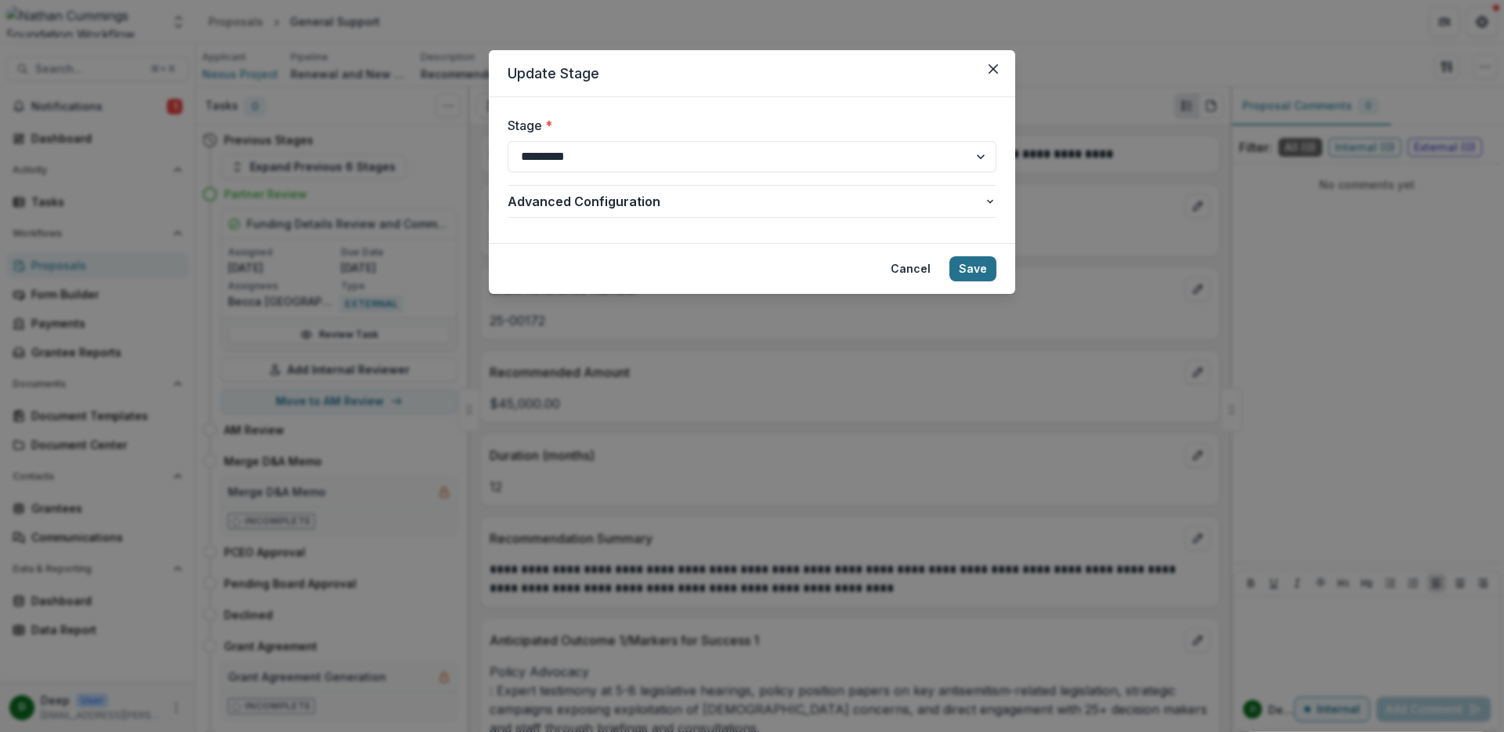
click at [973, 262] on button "Save" at bounding box center [972, 268] width 47 height 25
